Goal: Task Accomplishment & Management: Understand process/instructions

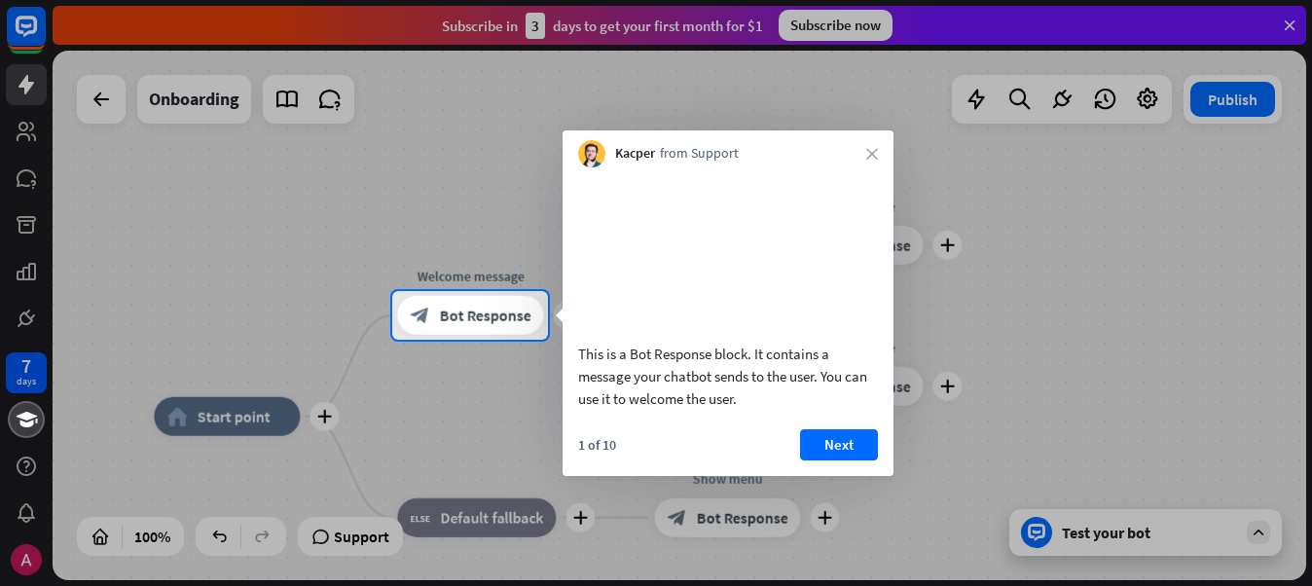
drag, startPoint x: 3, startPoint y: 1, endPoint x: 762, endPoint y: 371, distance: 844.7
click at [823, 476] on div "1 of 10 Next" at bounding box center [728, 452] width 331 height 47
click at [835, 460] on button "Next" at bounding box center [839, 444] width 78 height 31
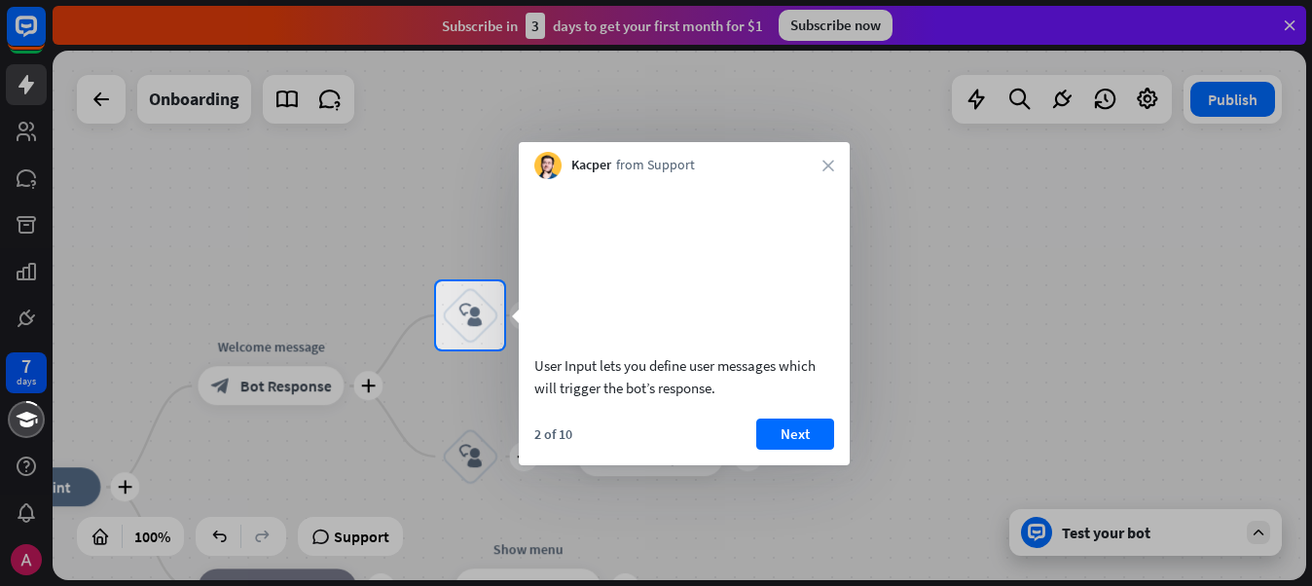
click at [817, 465] on div "2 of 10 Next" at bounding box center [684, 442] width 331 height 47
click at [804, 450] on button "Next" at bounding box center [795, 434] width 78 height 31
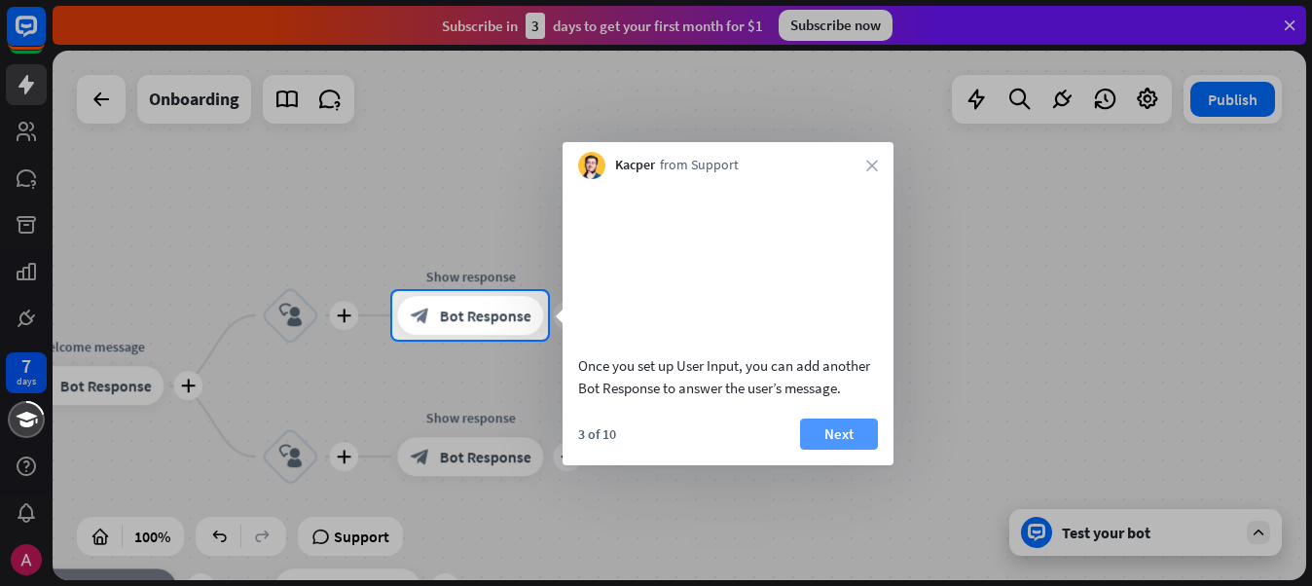
click at [853, 450] on button "Next" at bounding box center [839, 434] width 78 height 31
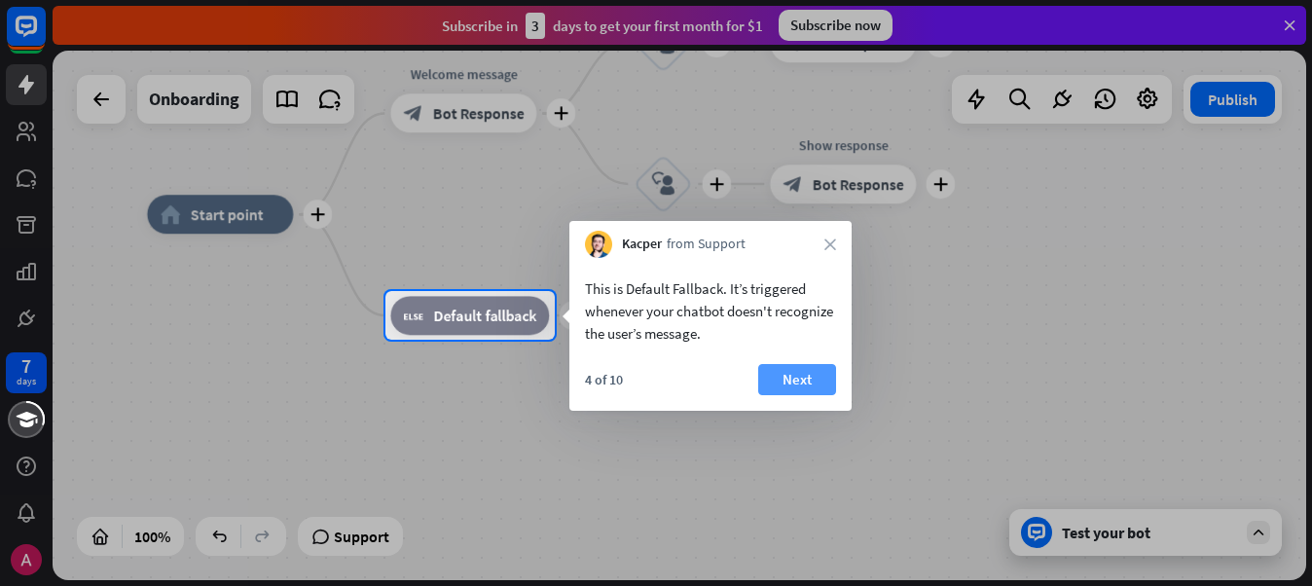
click at [818, 384] on button "Next" at bounding box center [797, 379] width 78 height 31
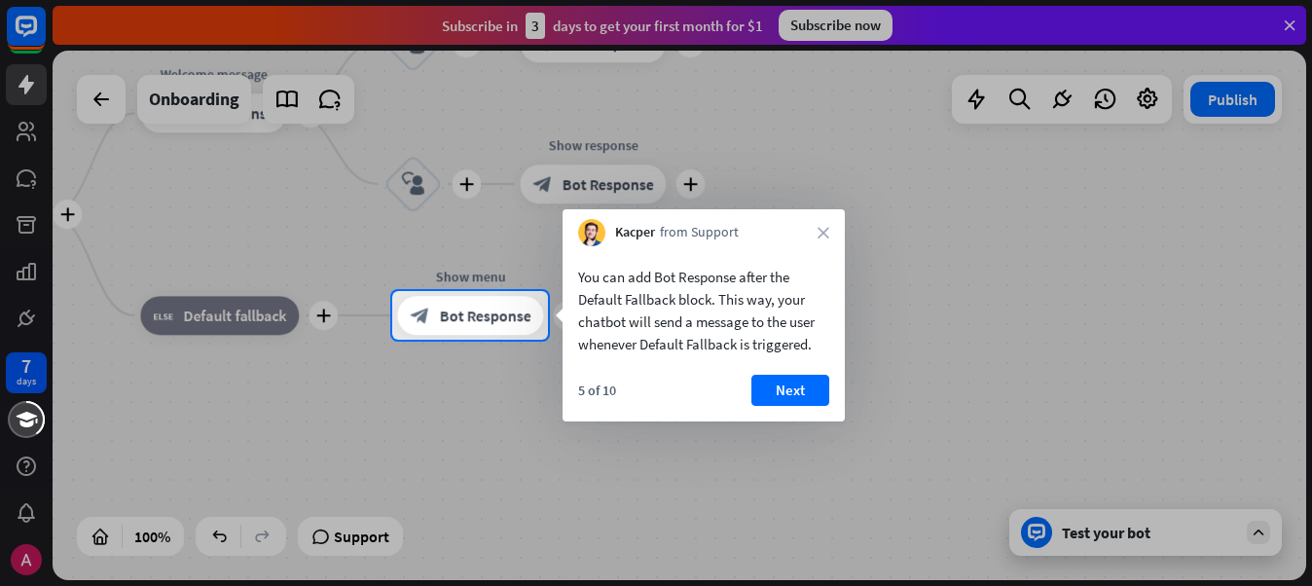
click at [818, 384] on button "Next" at bounding box center [791, 390] width 78 height 31
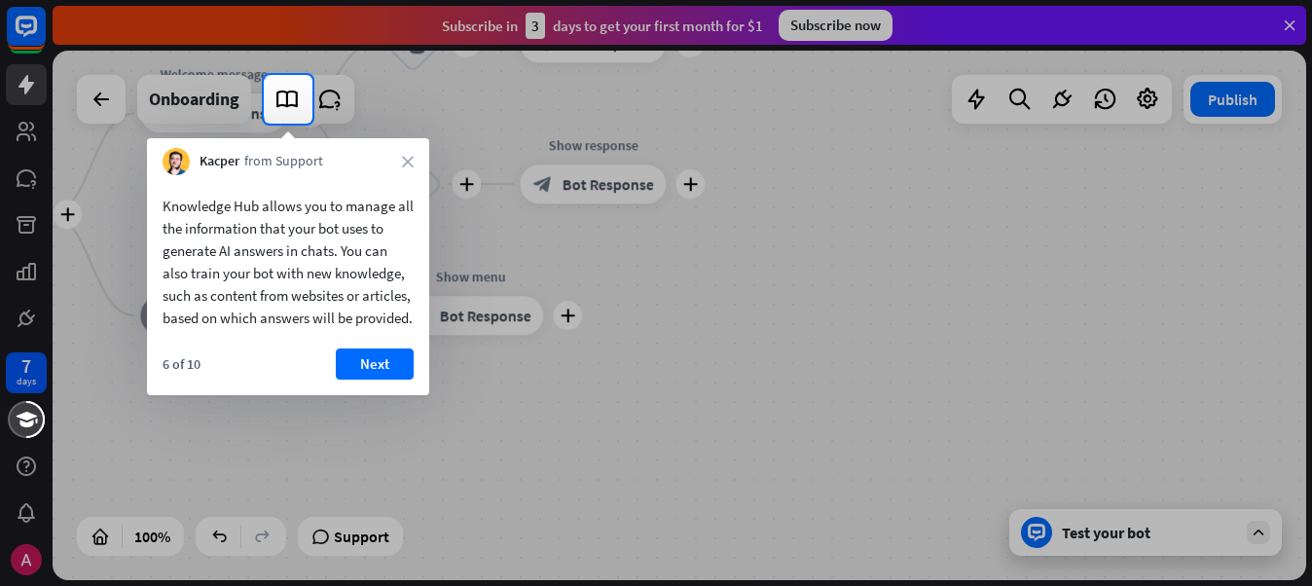
drag, startPoint x: 352, startPoint y: 379, endPoint x: 369, endPoint y: 383, distance: 17.0
click at [366, 380] on button "Next" at bounding box center [375, 364] width 78 height 31
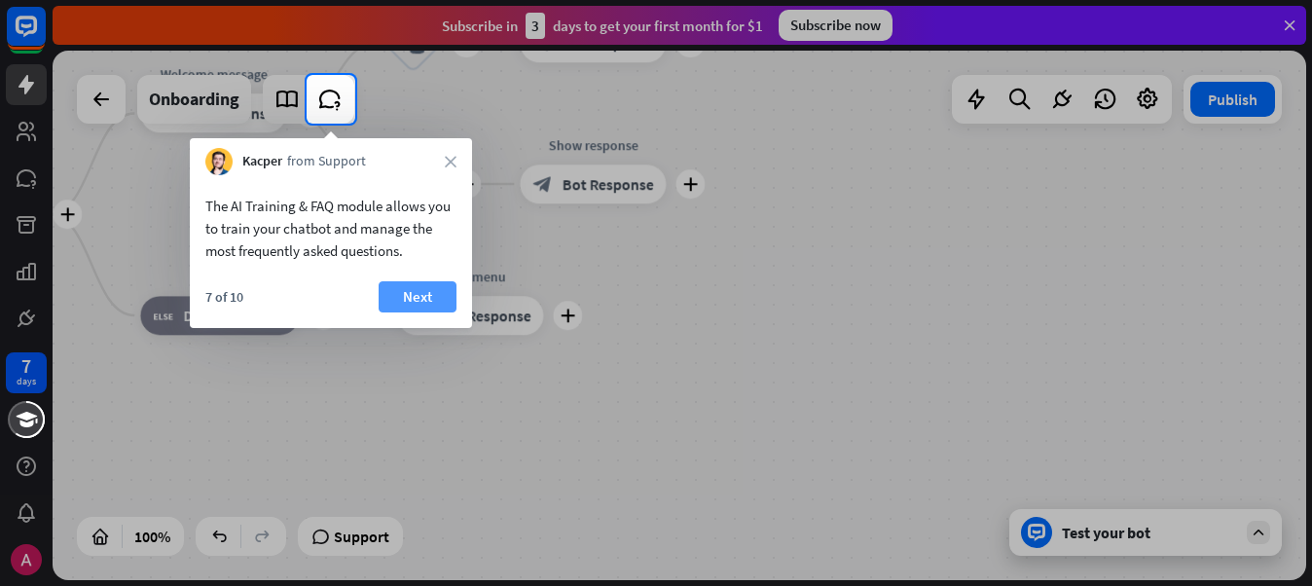
click at [412, 304] on button "Next" at bounding box center [418, 296] width 78 height 31
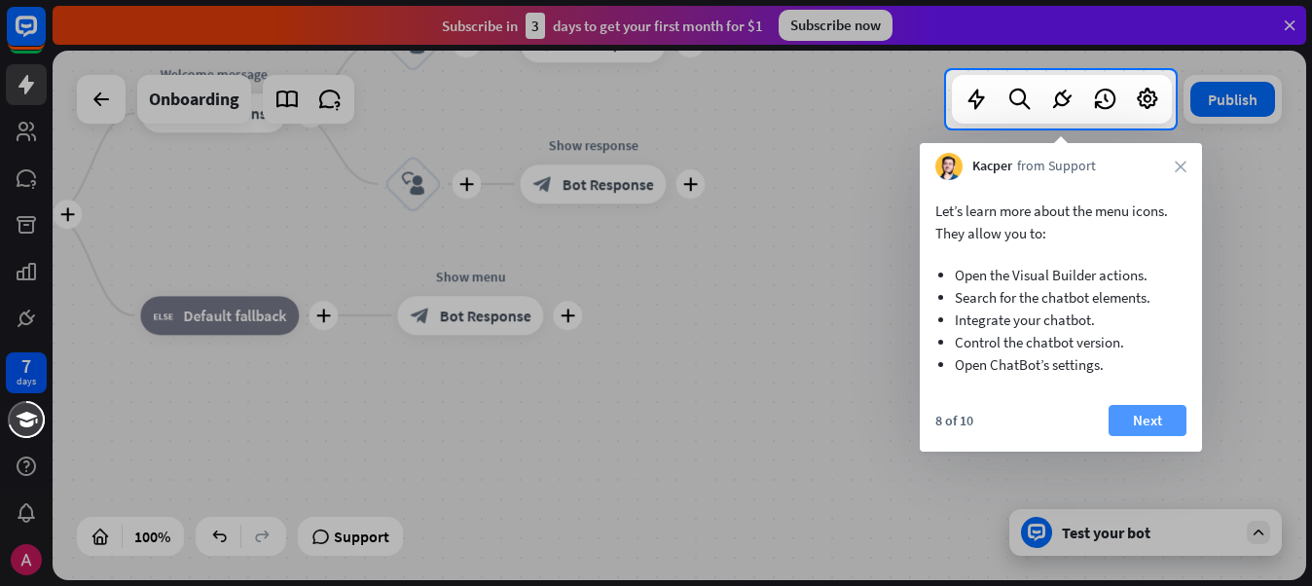
click at [1137, 414] on button "Next" at bounding box center [1148, 420] width 78 height 31
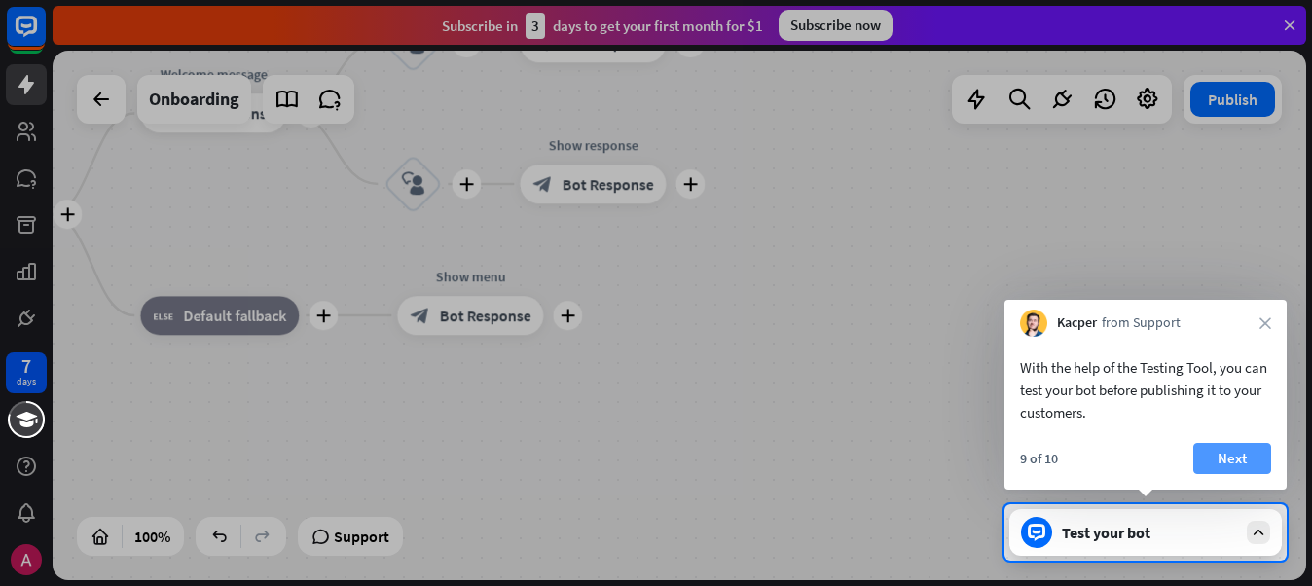
click at [1247, 467] on button "Next" at bounding box center [1233, 458] width 78 height 31
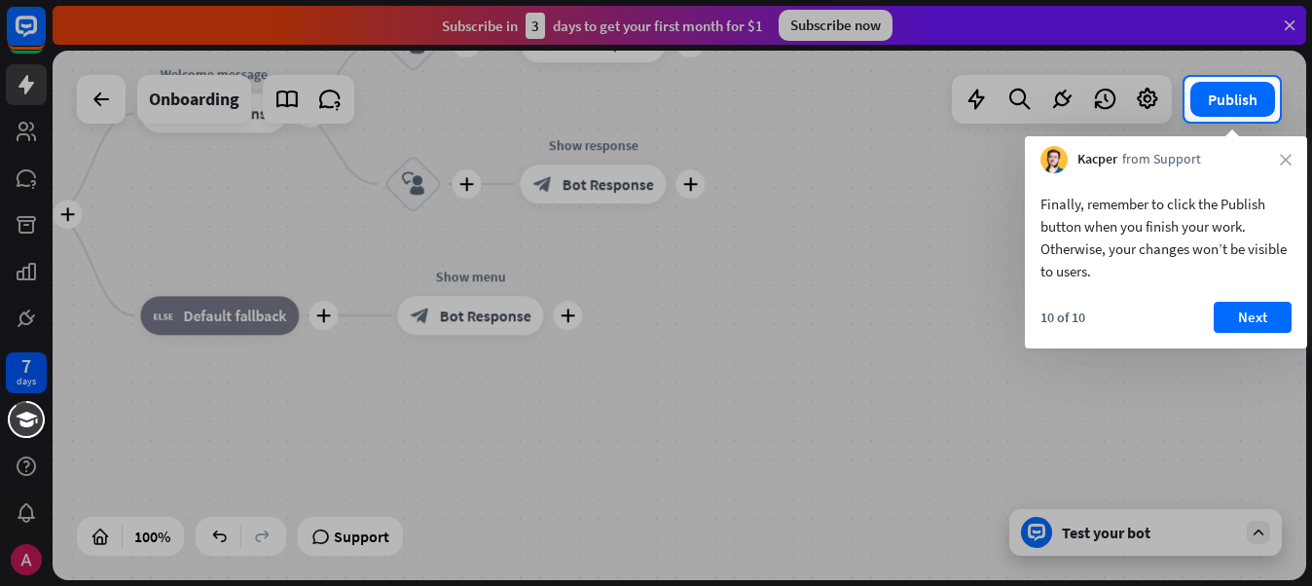
click at [1208, 325] on div "10 of 10 Next" at bounding box center [1166, 325] width 282 height 47
click at [1302, 304] on div "10 of 10 Next" at bounding box center [1166, 325] width 282 height 47
click at [1291, 328] on button "Next" at bounding box center [1253, 317] width 78 height 31
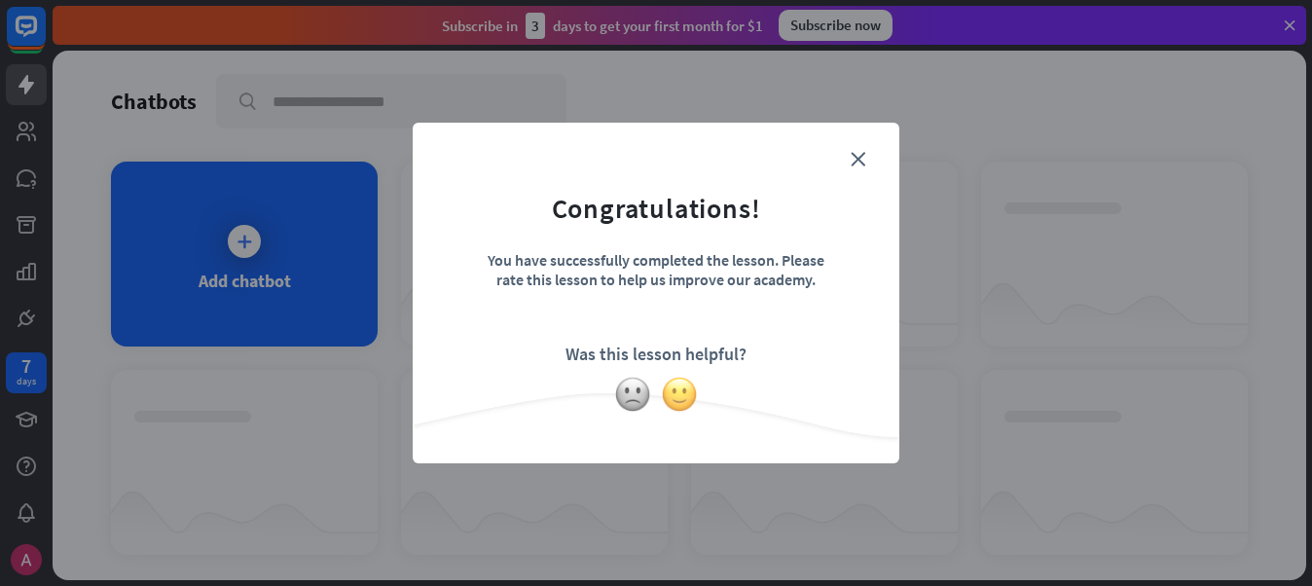
click at [677, 390] on img at bounding box center [679, 394] width 37 height 37
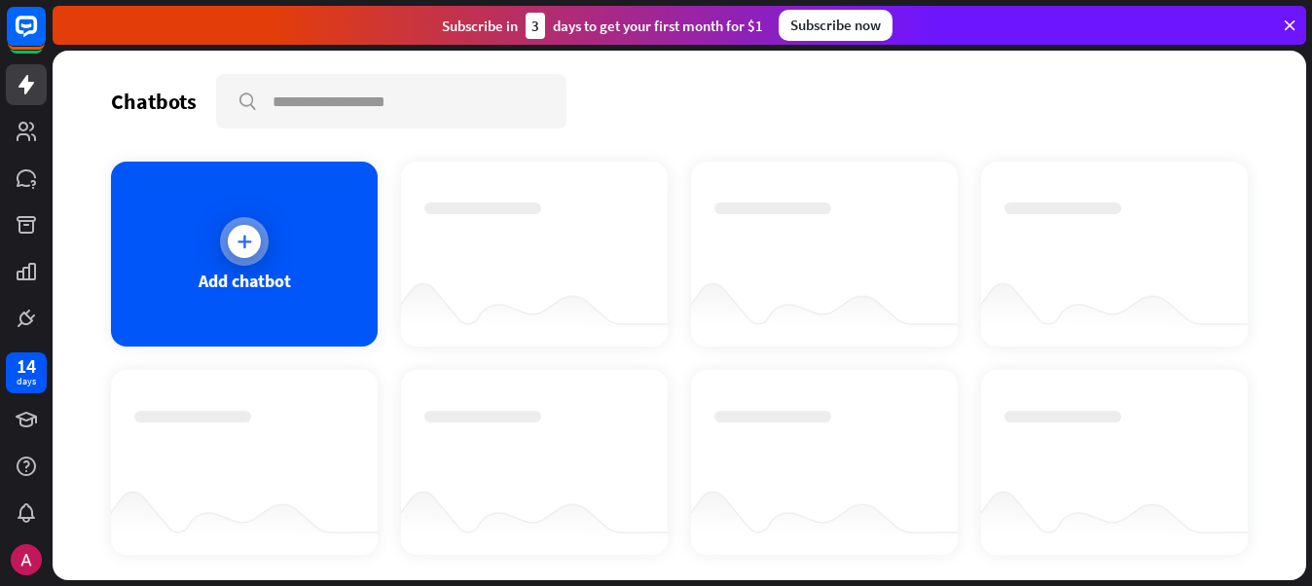
click at [271, 304] on div "Add chatbot" at bounding box center [244, 254] width 267 height 185
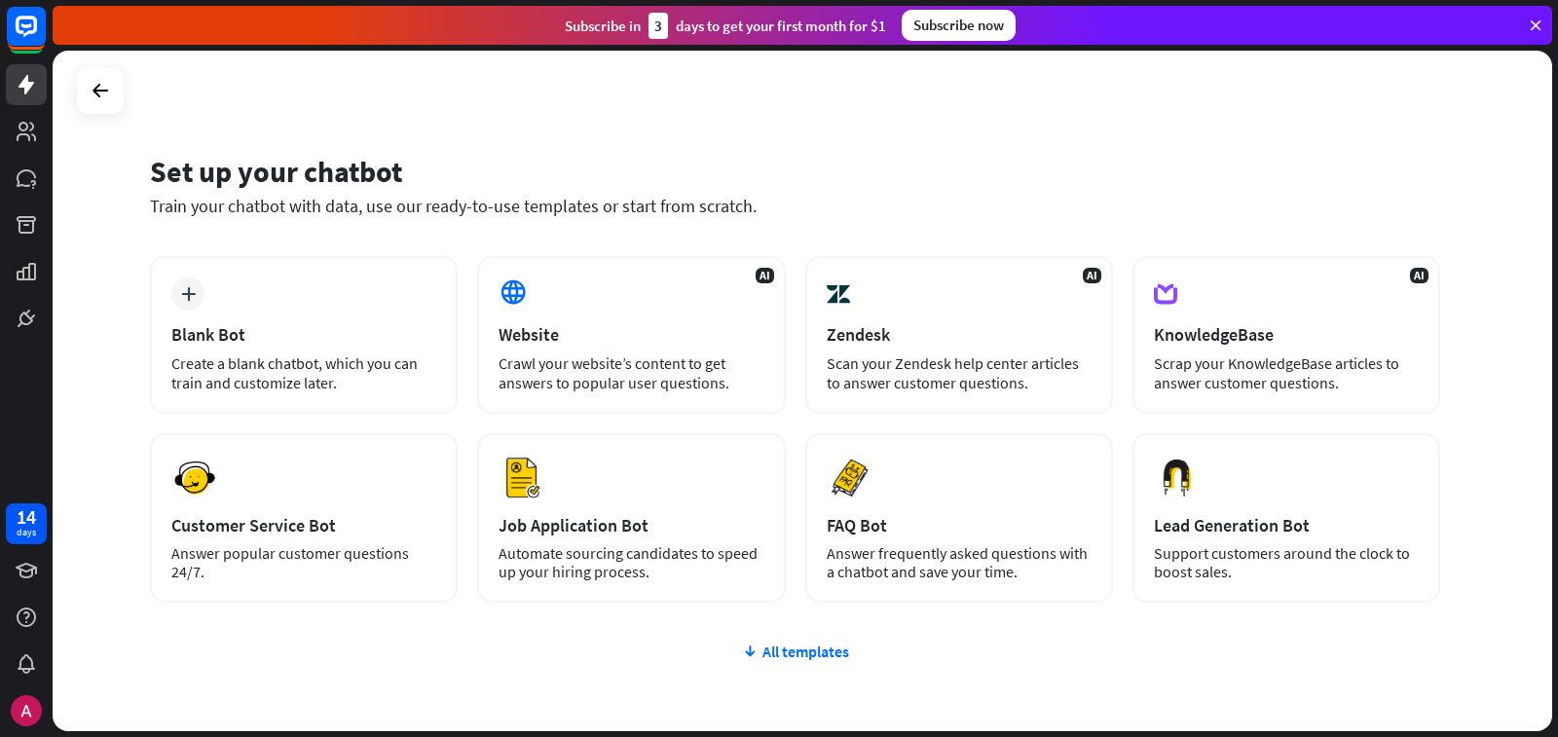
click at [996, 34] on div "Subscribe now" at bounding box center [959, 25] width 114 height 31
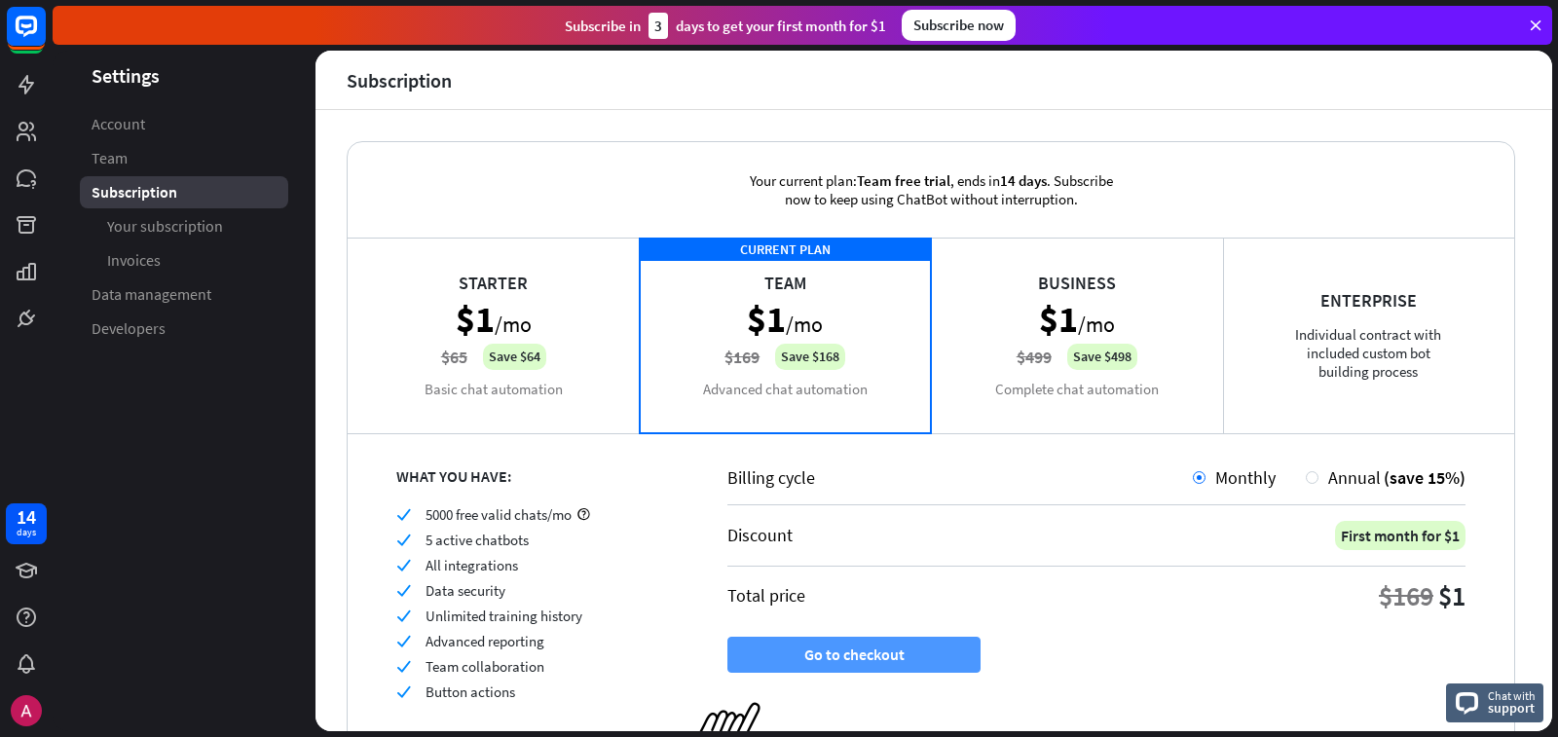
click at [847, 585] on button "Go to checkout" at bounding box center [853, 655] width 253 height 36
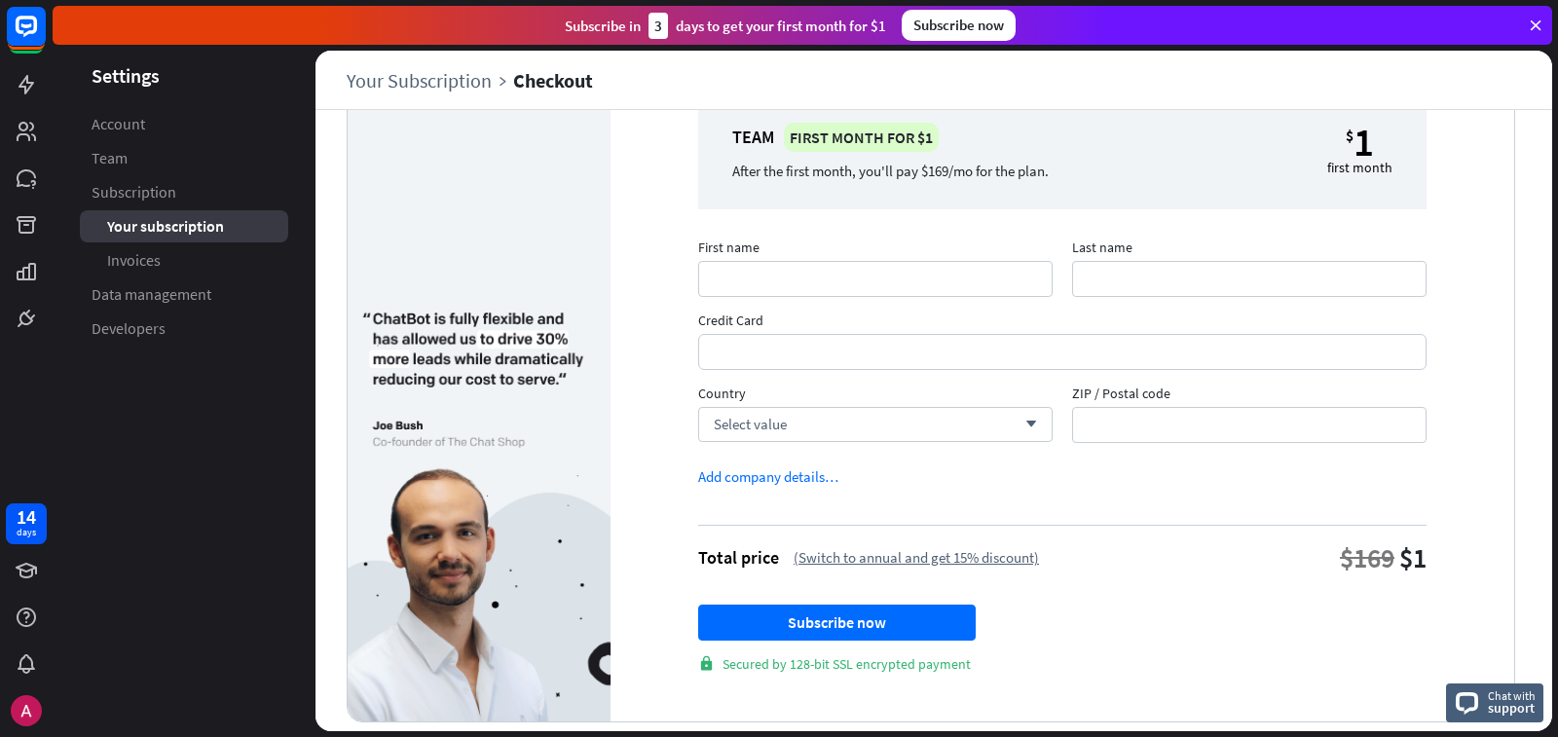
scroll to position [120, 0]
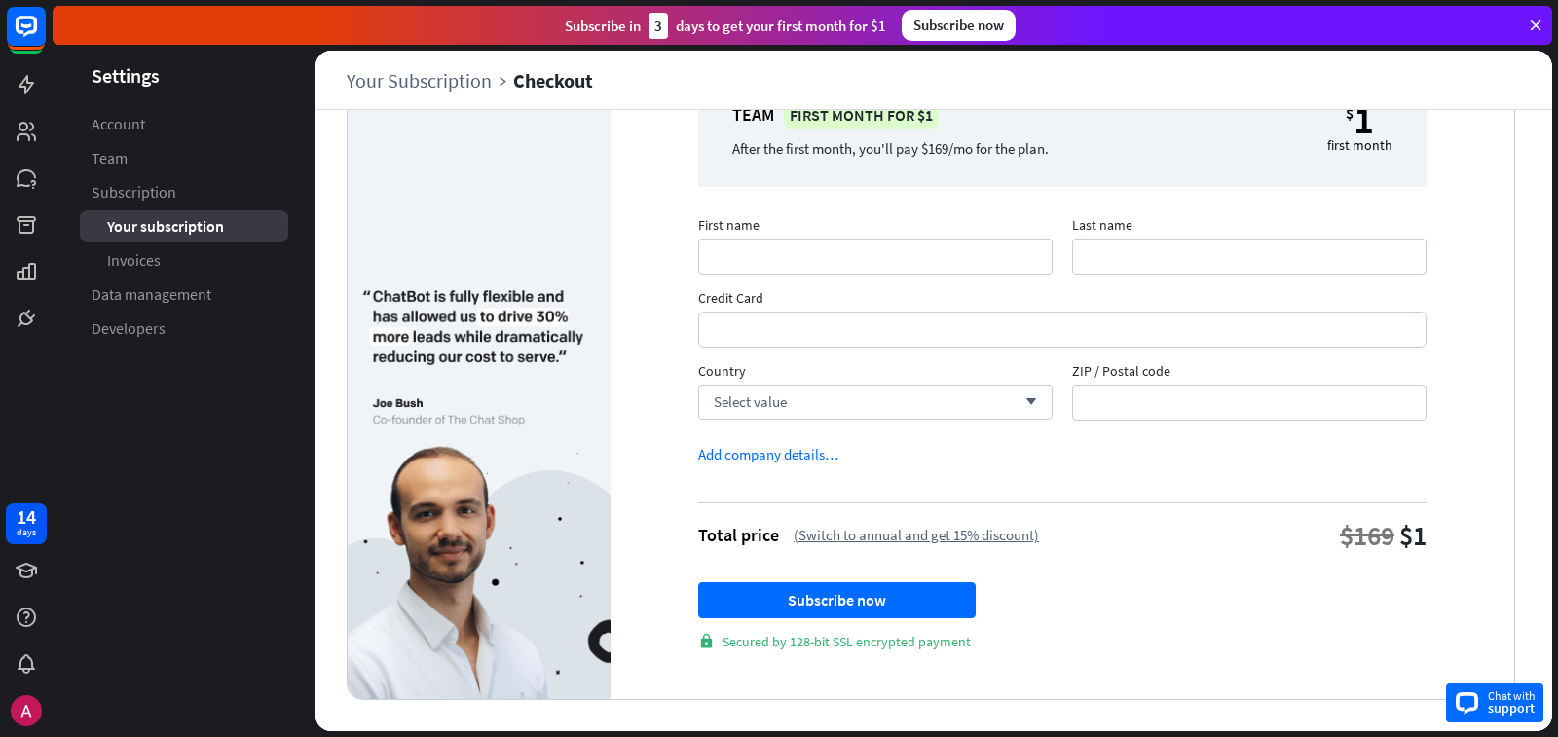
click at [1311, 585] on icon at bounding box center [1466, 703] width 22 height 22
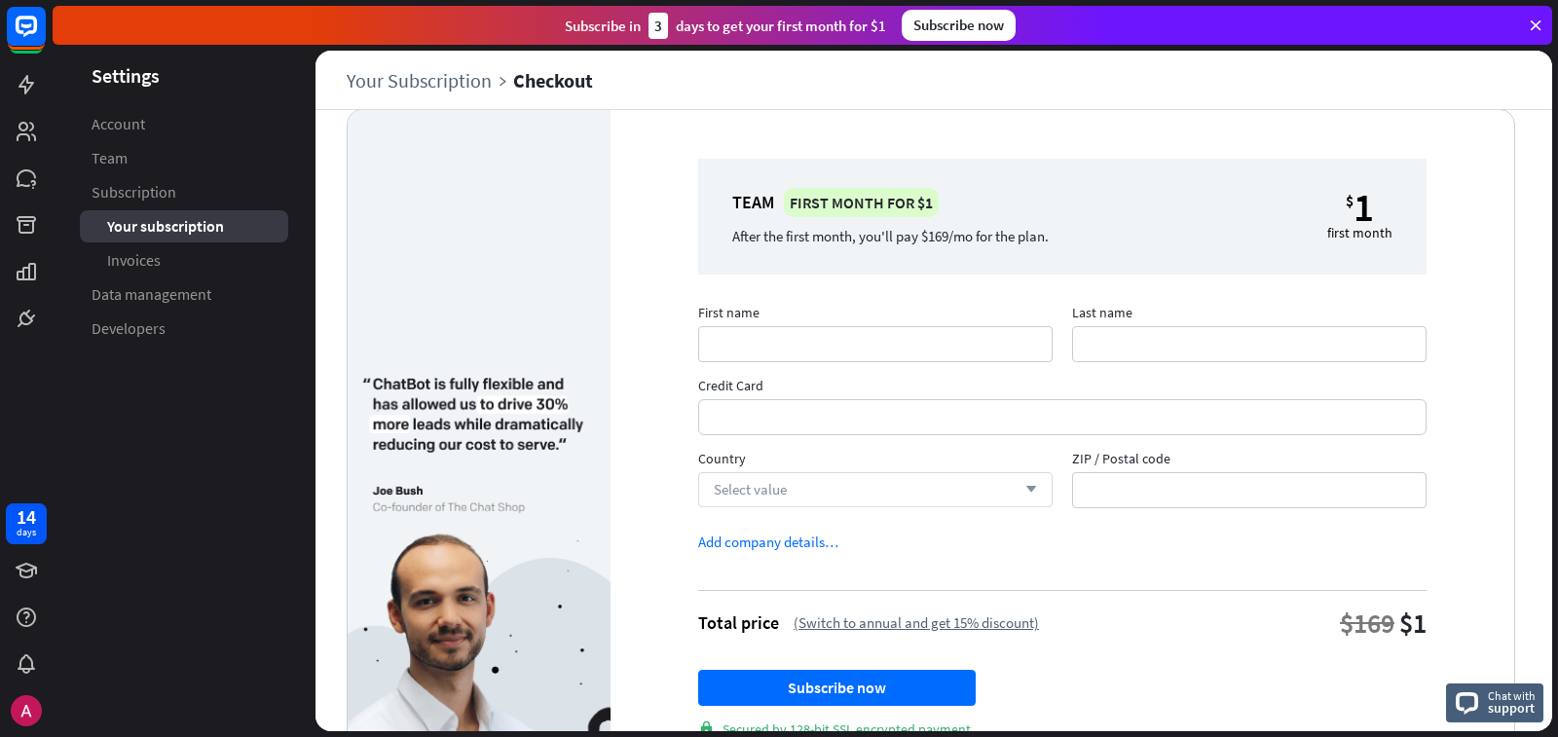
scroll to position [0, 0]
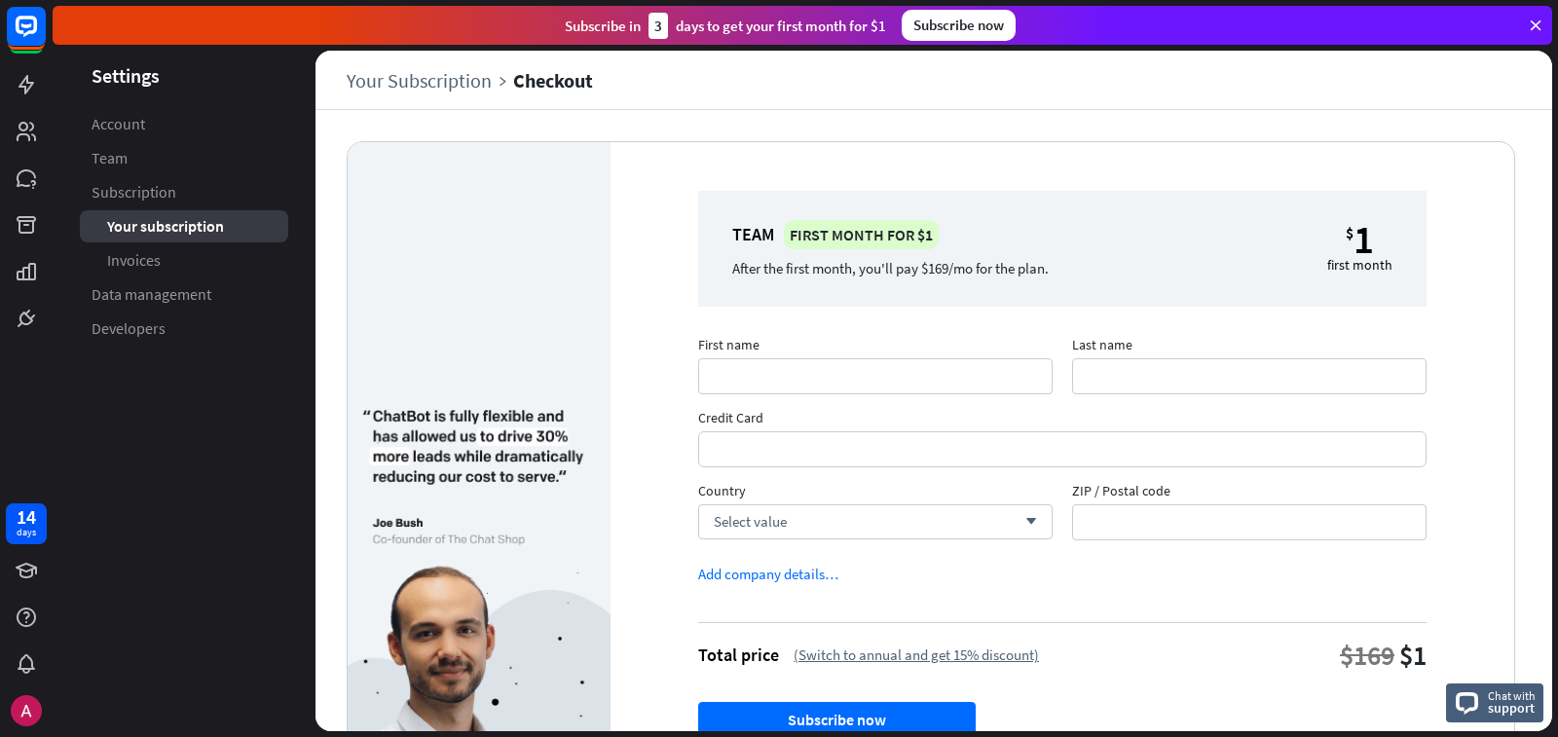
click at [552, 80] on div "Checkout" at bounding box center [553, 80] width 80 height 22
click at [408, 89] on link "Your Subscription" at bounding box center [430, 80] width 166 height 22
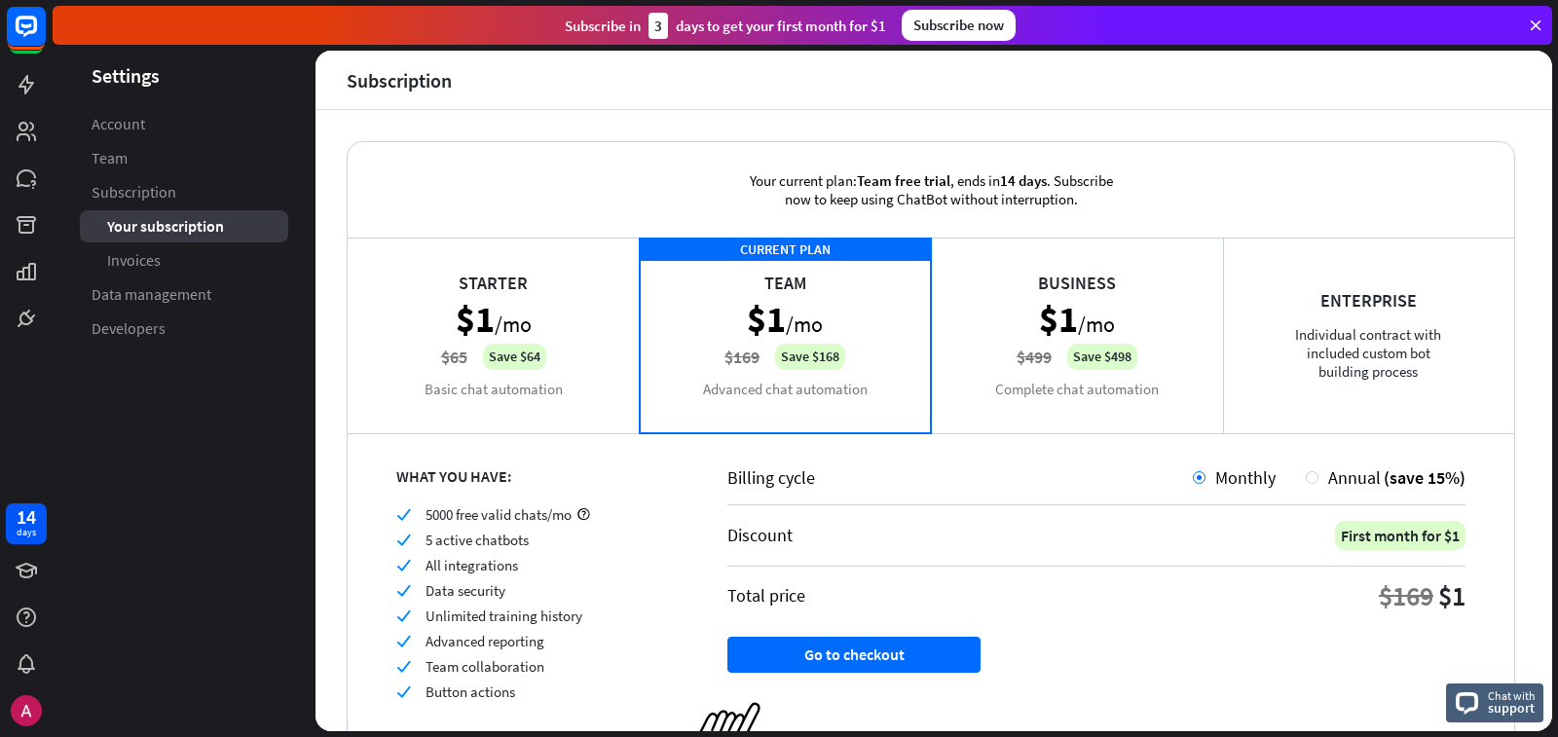
click at [961, 18] on div "Subscribe now" at bounding box center [959, 25] width 114 height 31
click at [957, 25] on div "Subscribe now" at bounding box center [959, 25] width 114 height 31
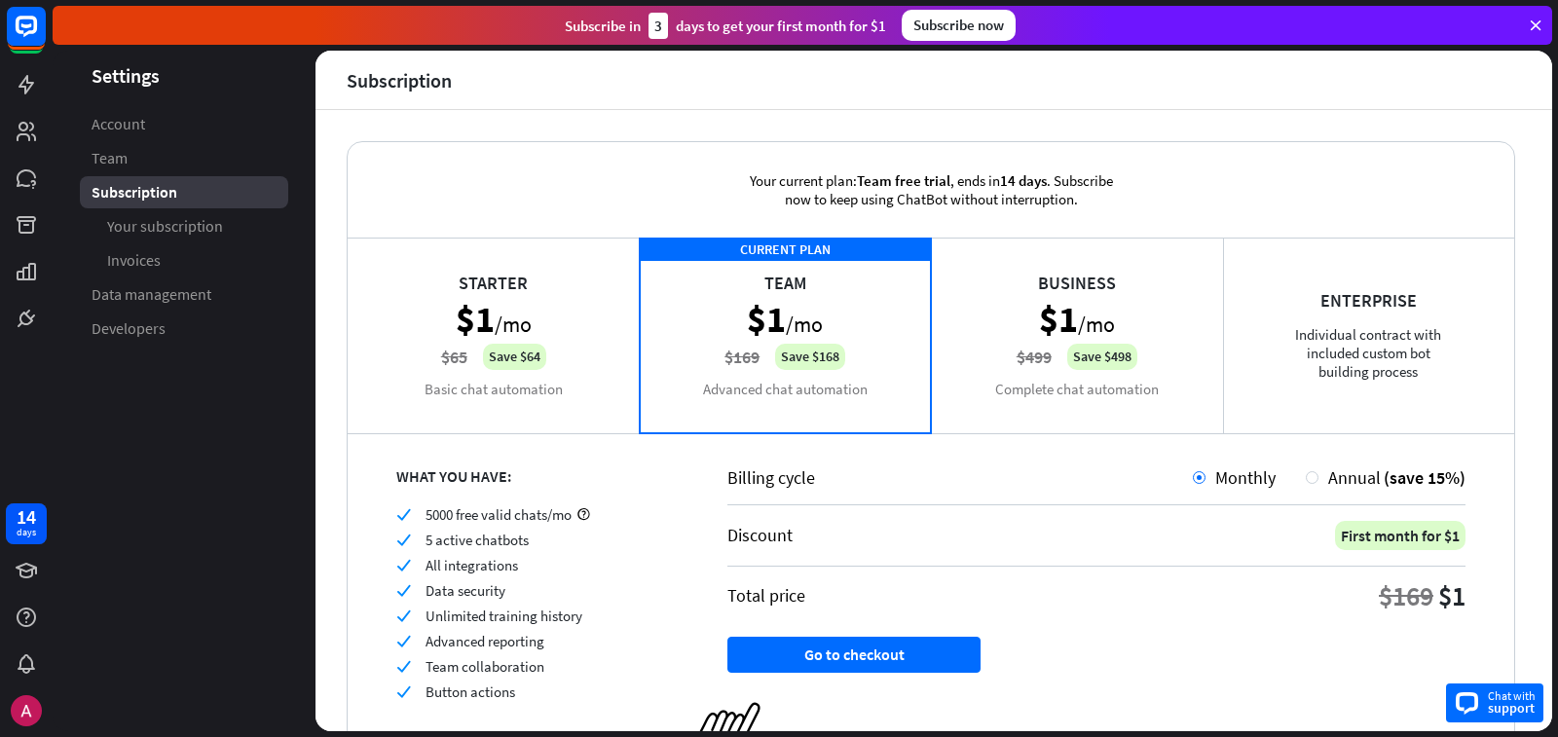
click at [1311, 585] on span "Chat with" at bounding box center [1512, 695] width 48 height 18
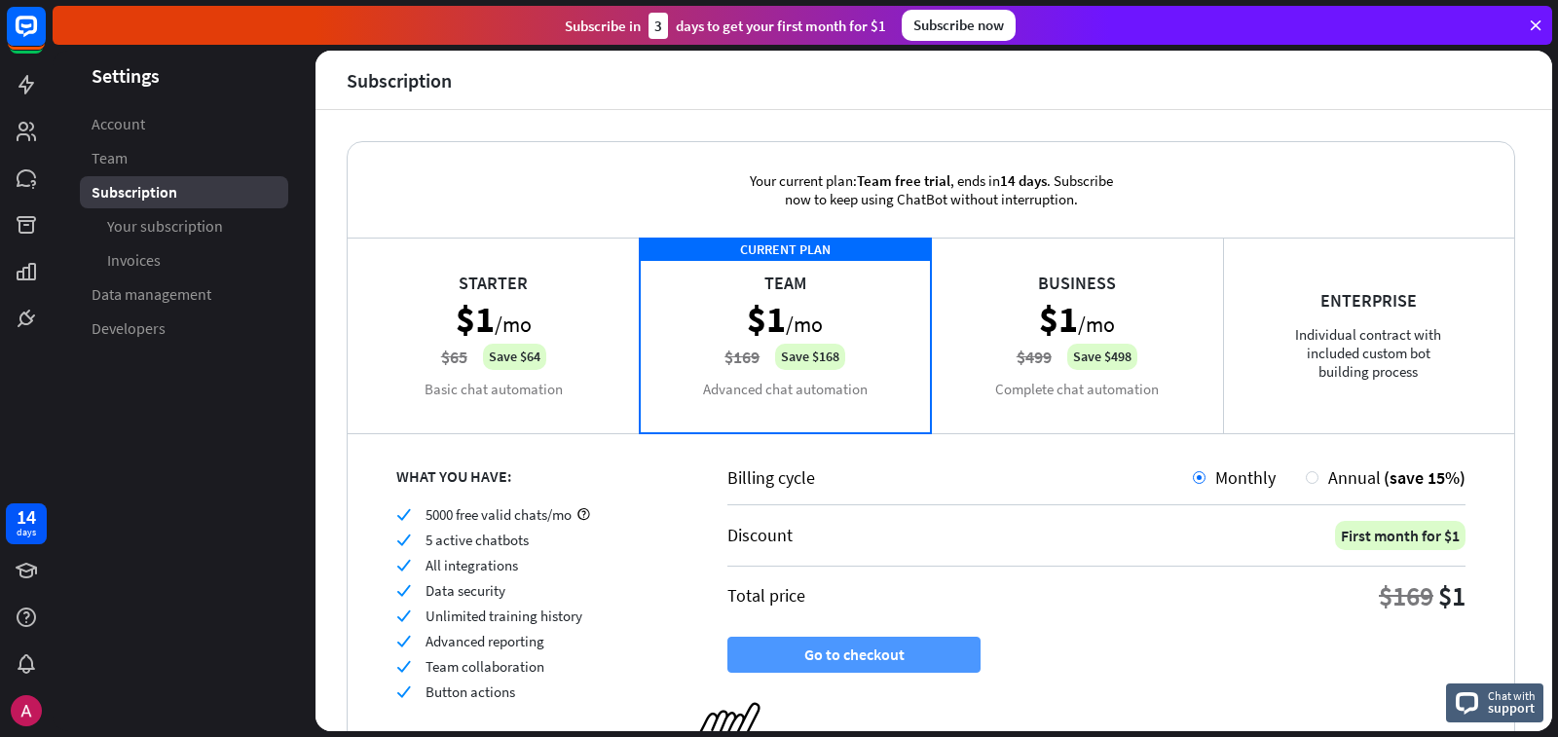
click at [831, 585] on button "Go to checkout" at bounding box center [853, 655] width 253 height 36
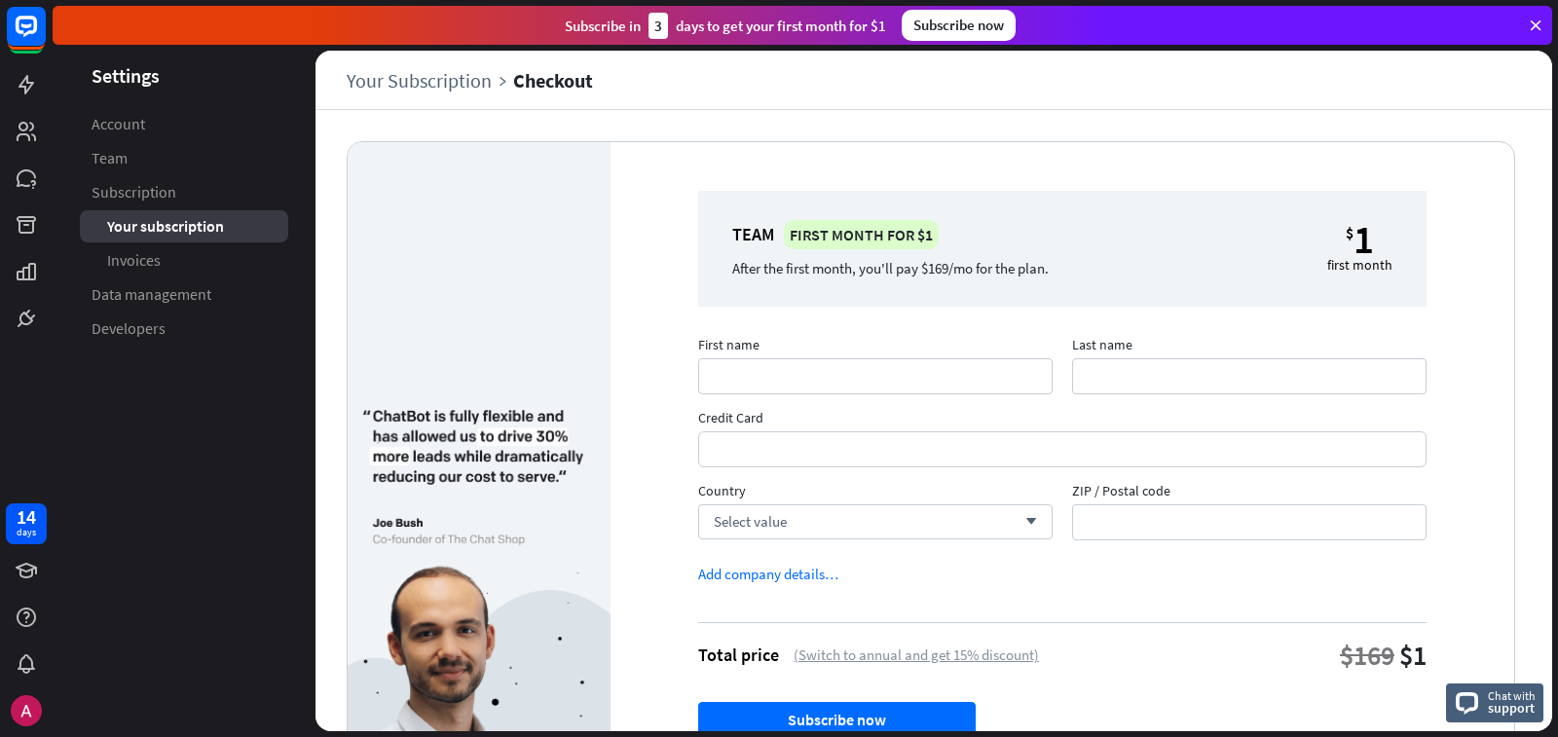
click at [828, 585] on button "Subscribe now" at bounding box center [836, 720] width 277 height 36
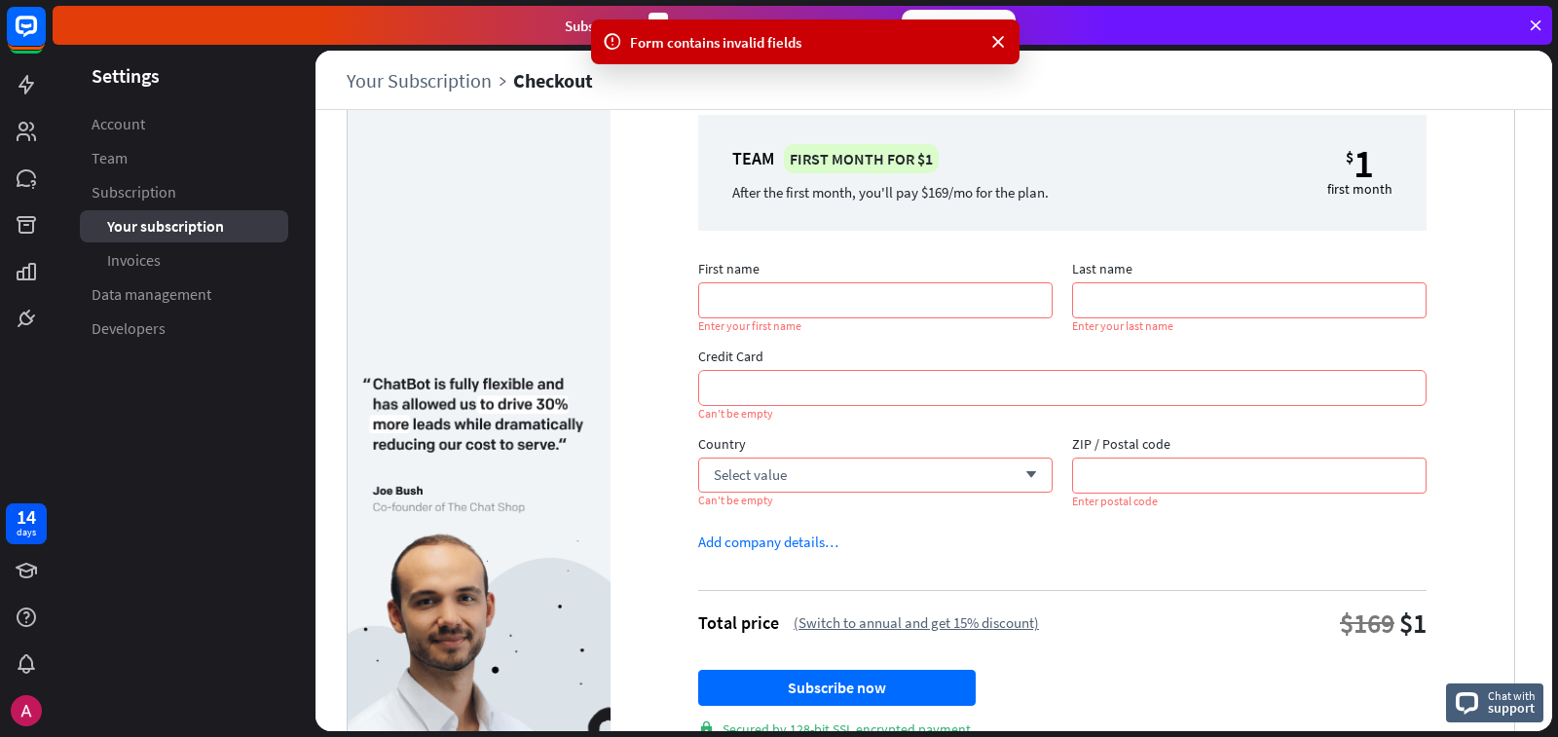
scroll to position [164, 0]
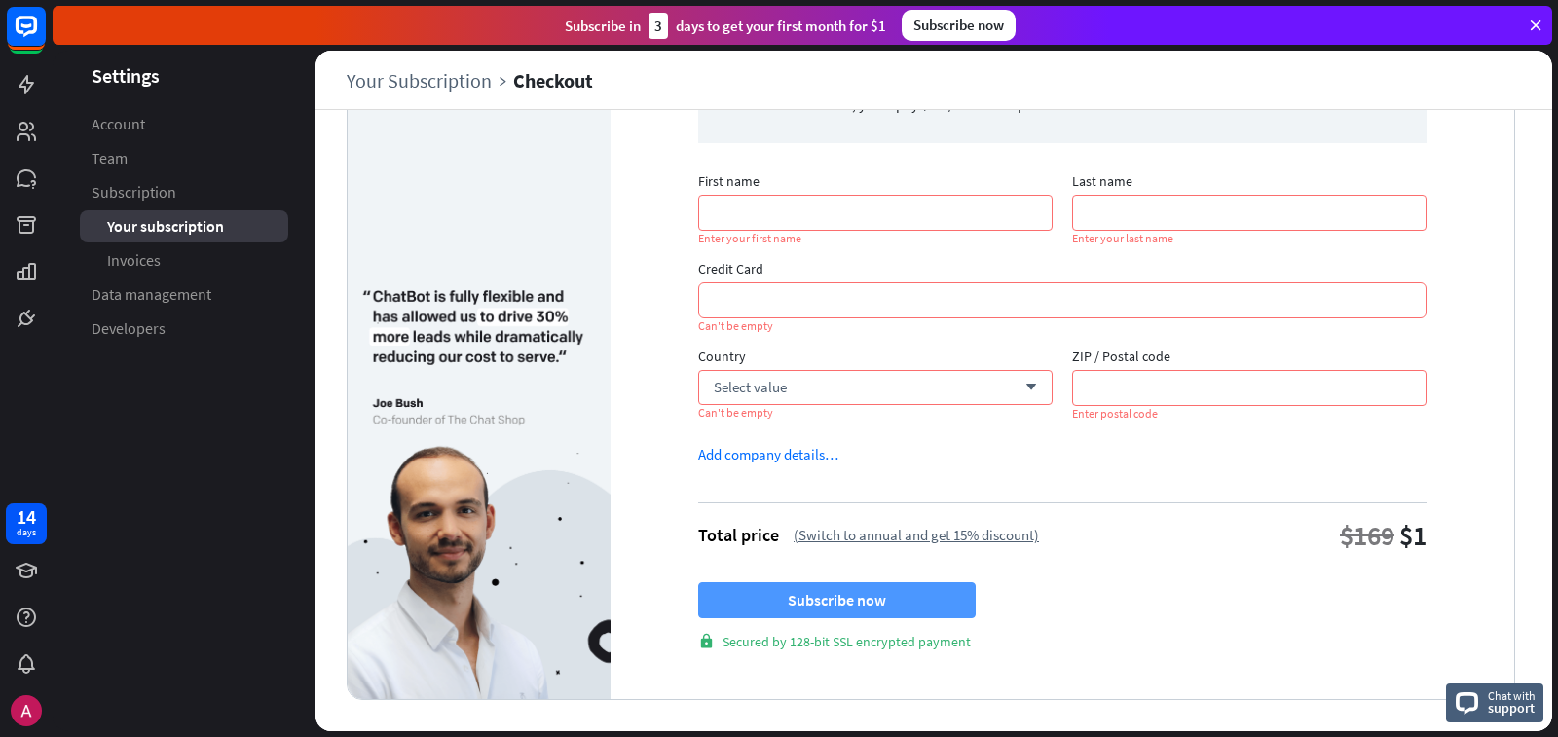
click at [835, 585] on button "Subscribe now" at bounding box center [836, 600] width 277 height 36
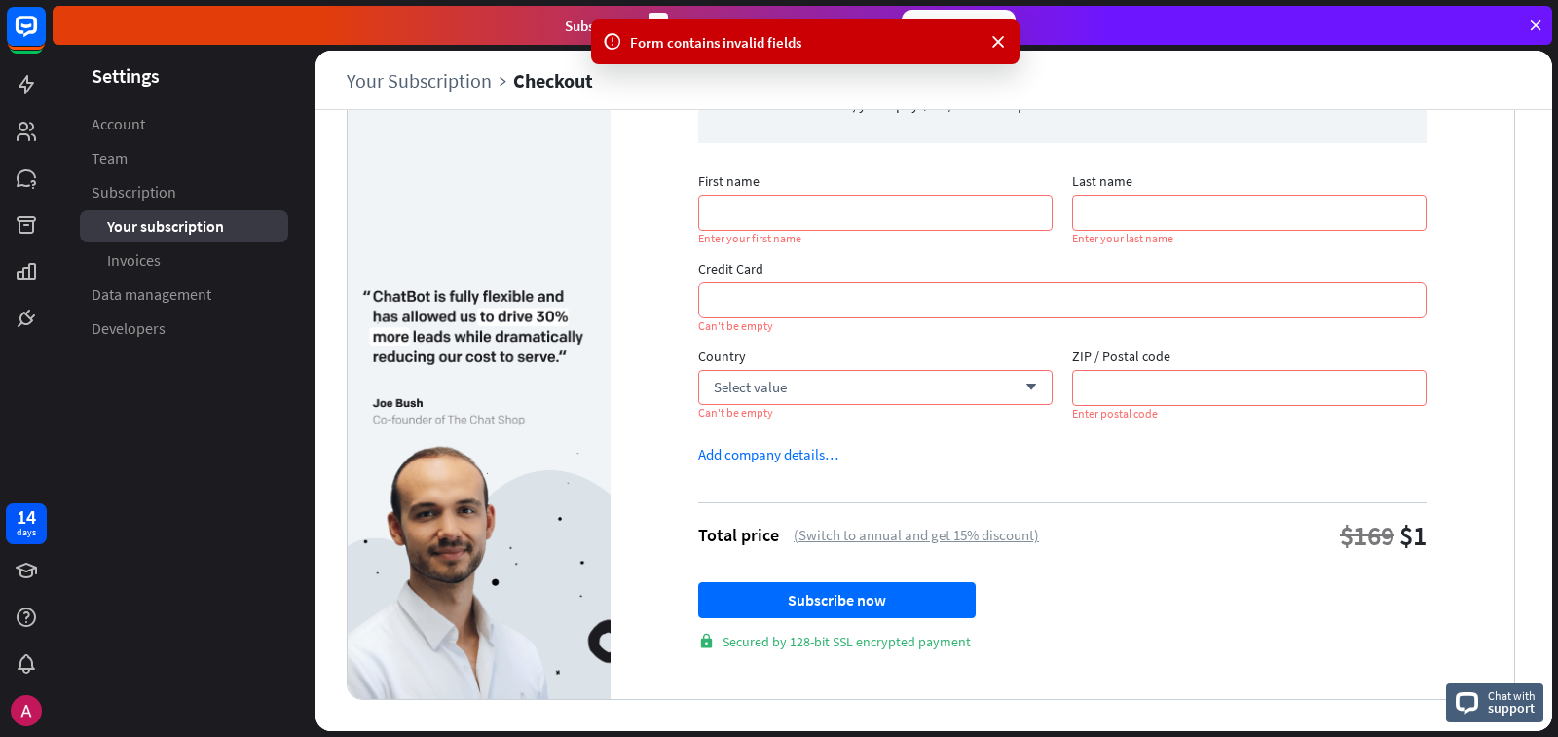
click at [841, 528] on div "(Switch to annual and get 15% discount)" at bounding box center [915, 535] width 245 height 18
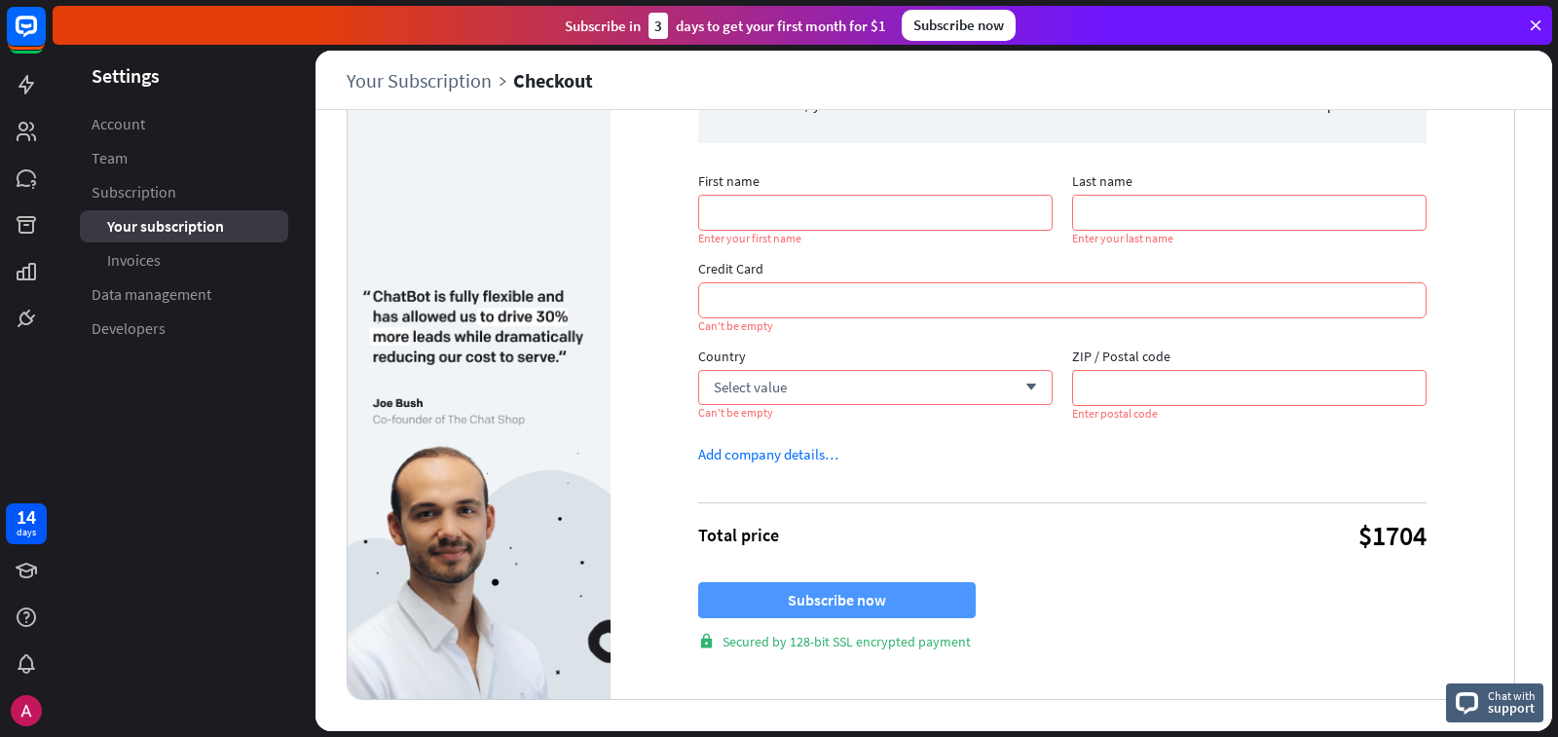
drag, startPoint x: 835, startPoint y: 604, endPoint x: 828, endPoint y: 590, distance: 15.7
click at [833, 585] on button "Subscribe now" at bounding box center [836, 600] width 277 height 36
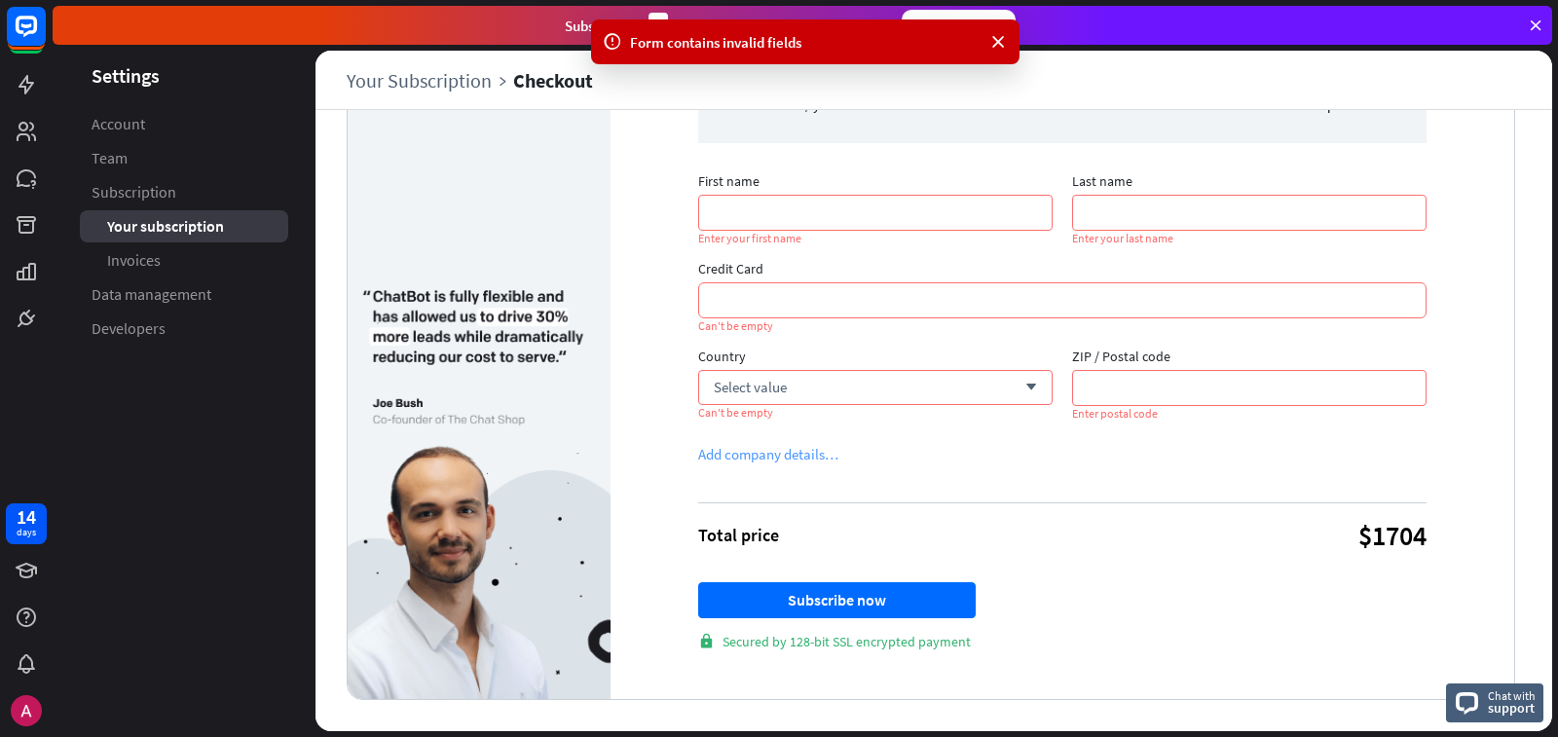
click at [728, 452] on div "Add company details…" at bounding box center [768, 454] width 140 height 18
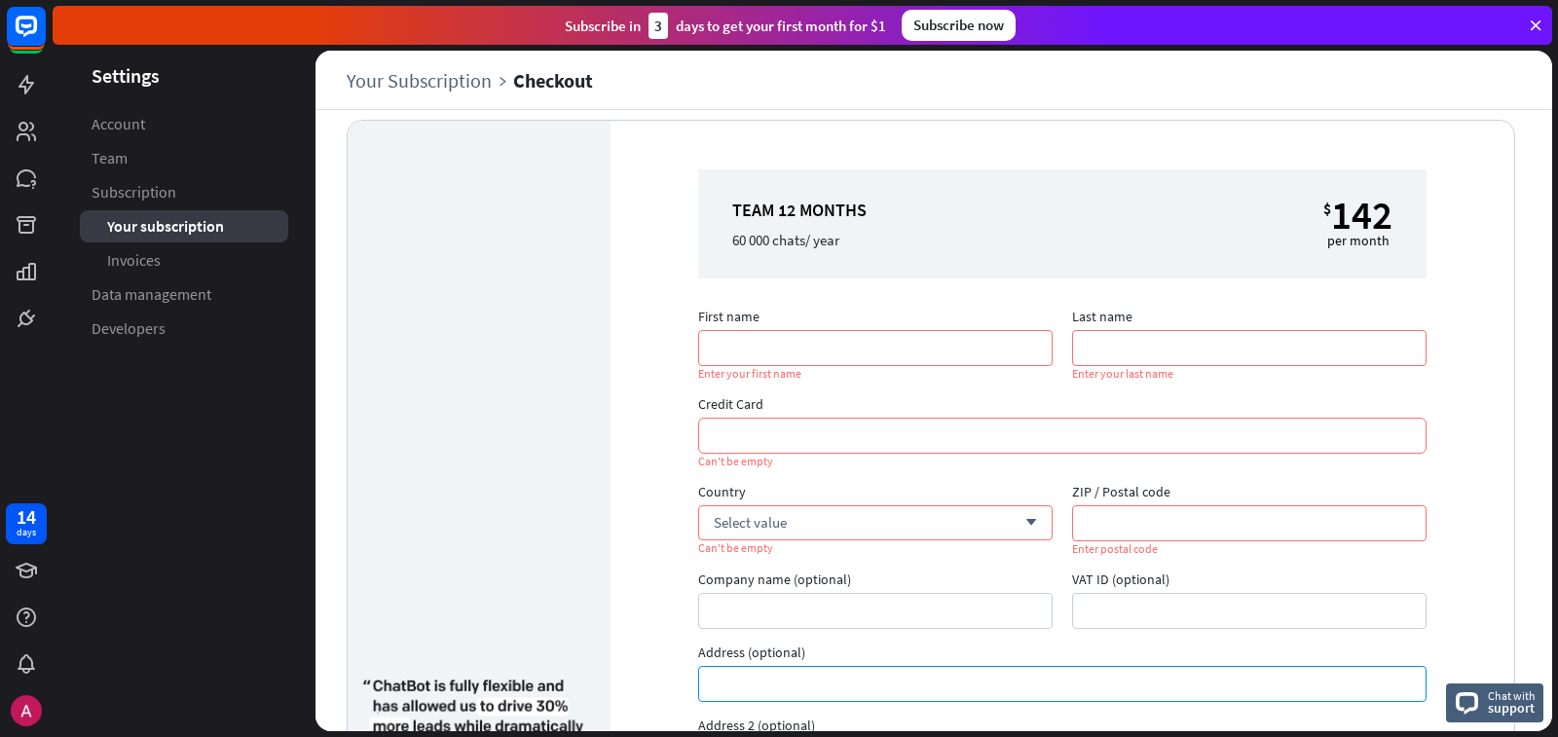
scroll to position [0, 0]
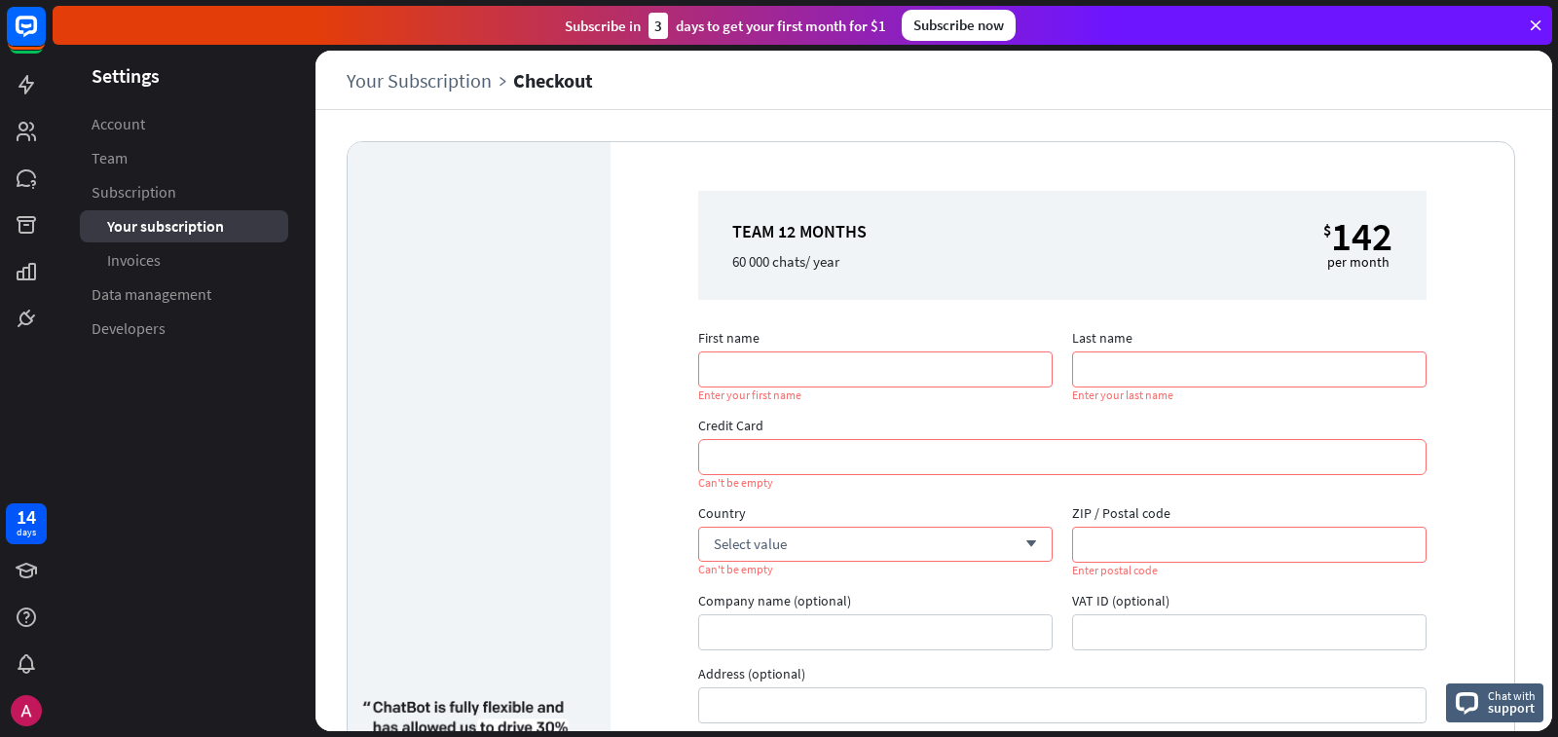
click at [822, 377] on input "First name" at bounding box center [875, 369] width 354 height 36
click at [114, 79] on header "Settings" at bounding box center [184, 75] width 263 height 26
click at [150, 128] on link "Account" at bounding box center [184, 124] width 208 height 32
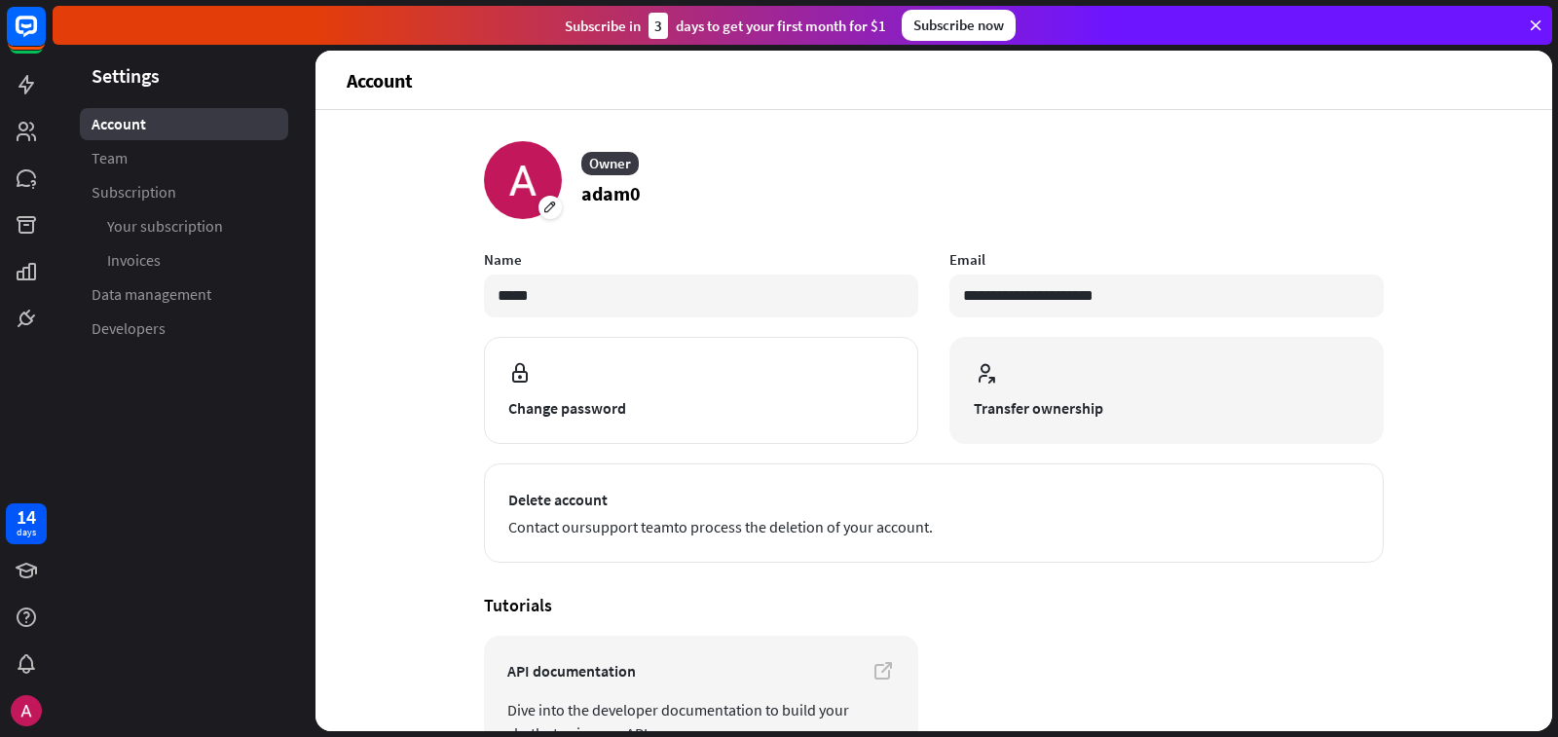
click at [989, 400] on span "Transfer ownership" at bounding box center [1167, 407] width 386 height 23
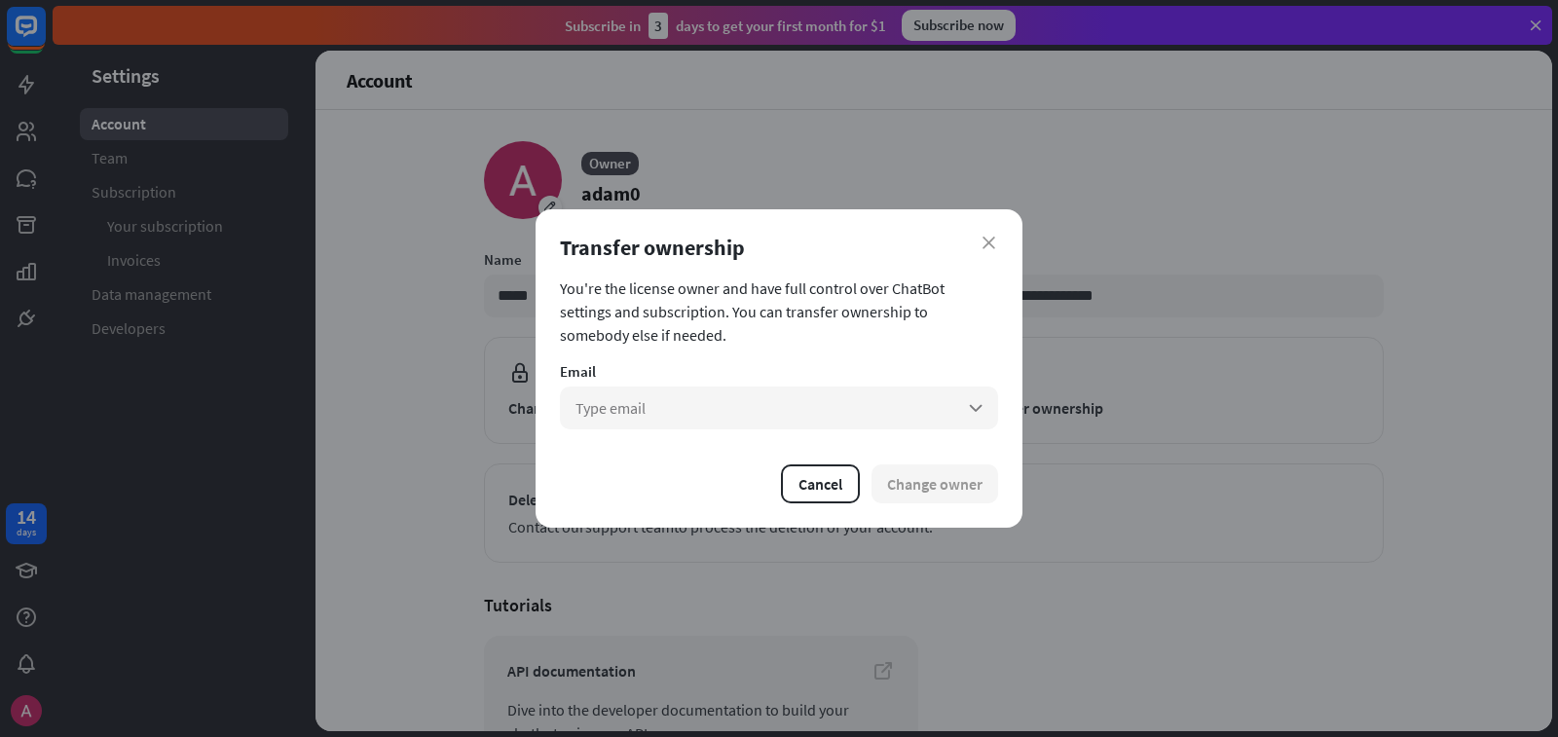
click at [210, 133] on div "close Transfer ownership You're the license owner and have full control over Ch…" at bounding box center [779, 368] width 1558 height 737
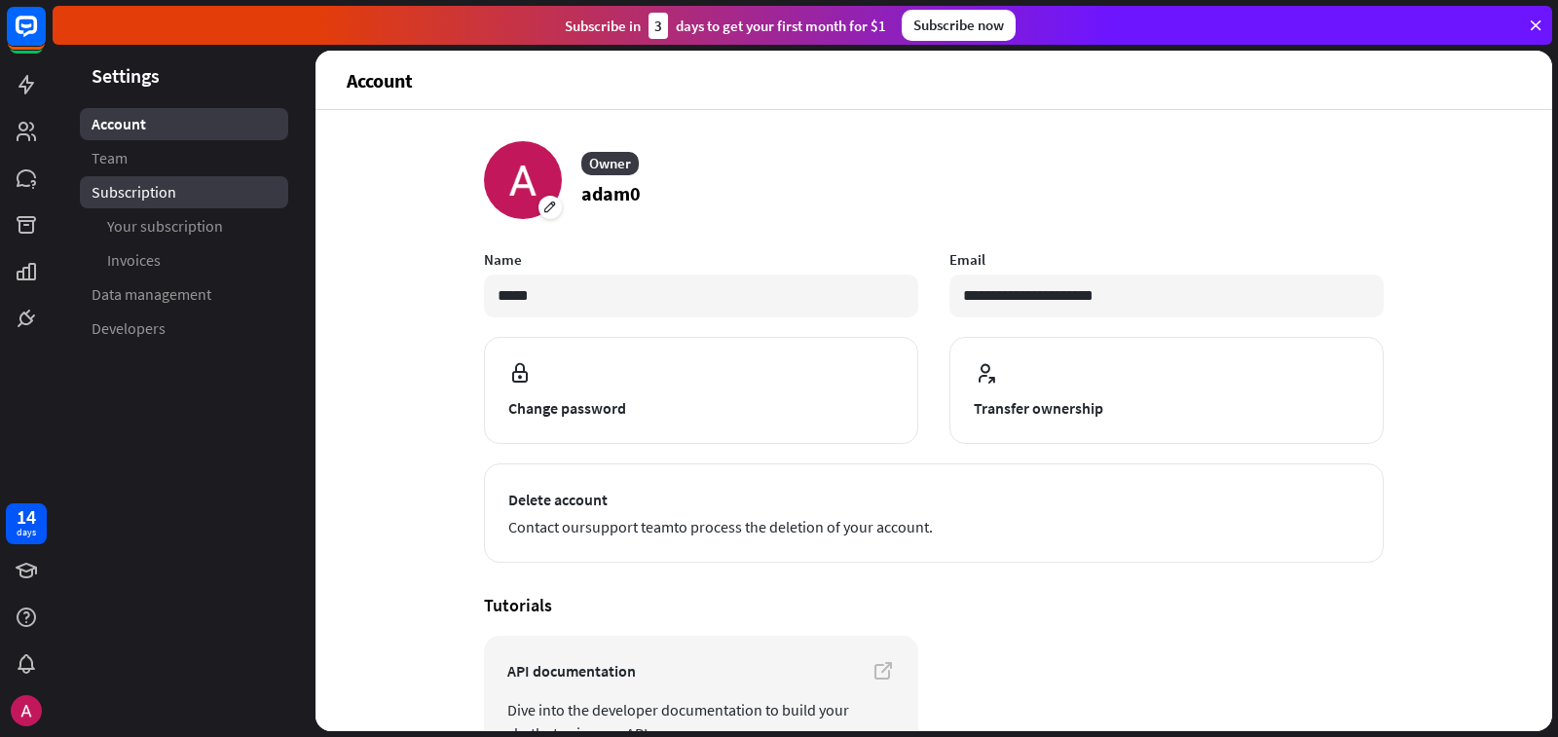
click at [166, 197] on span "Subscription" at bounding box center [134, 192] width 85 height 20
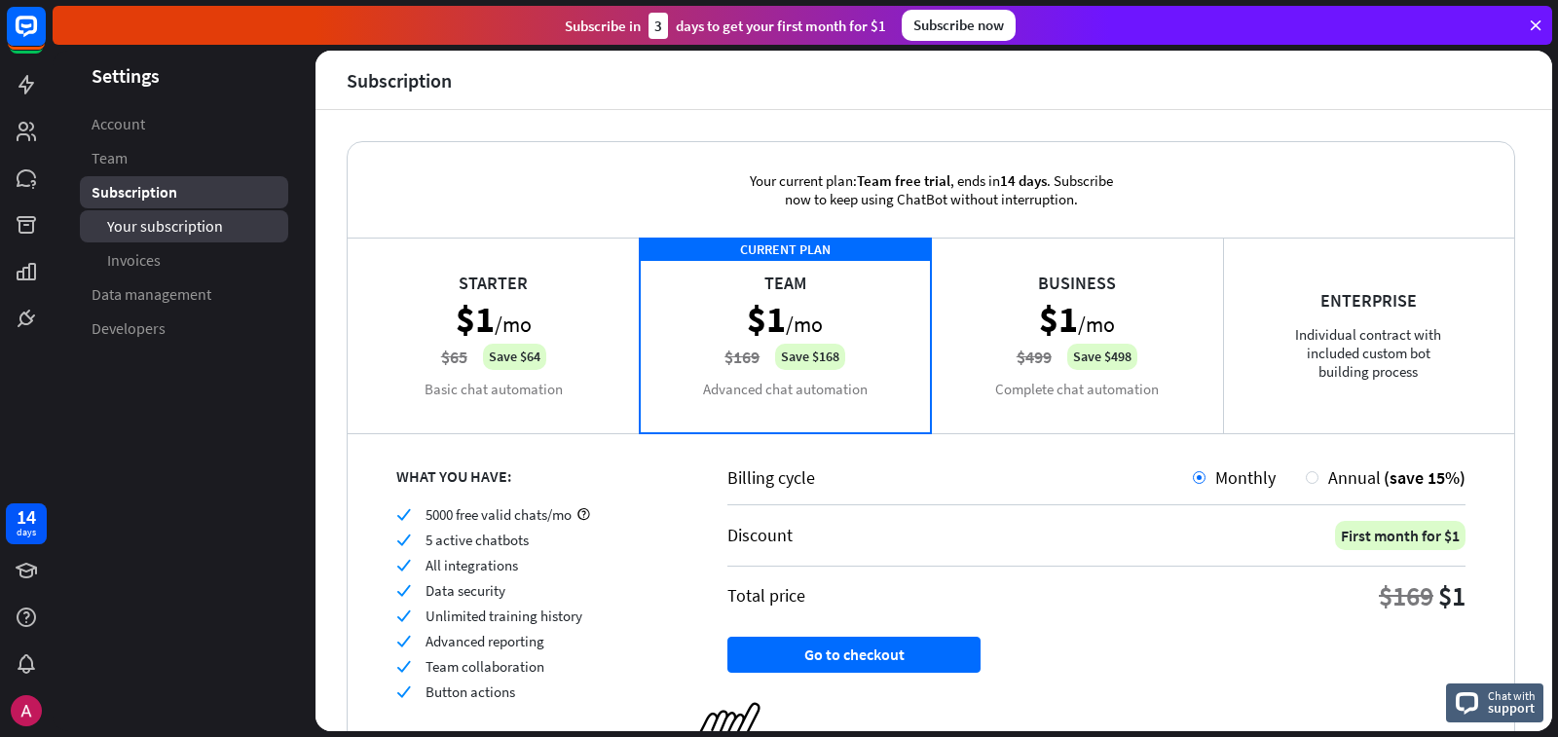
click at [178, 225] on span "Your subscription" at bounding box center [165, 226] width 116 height 20
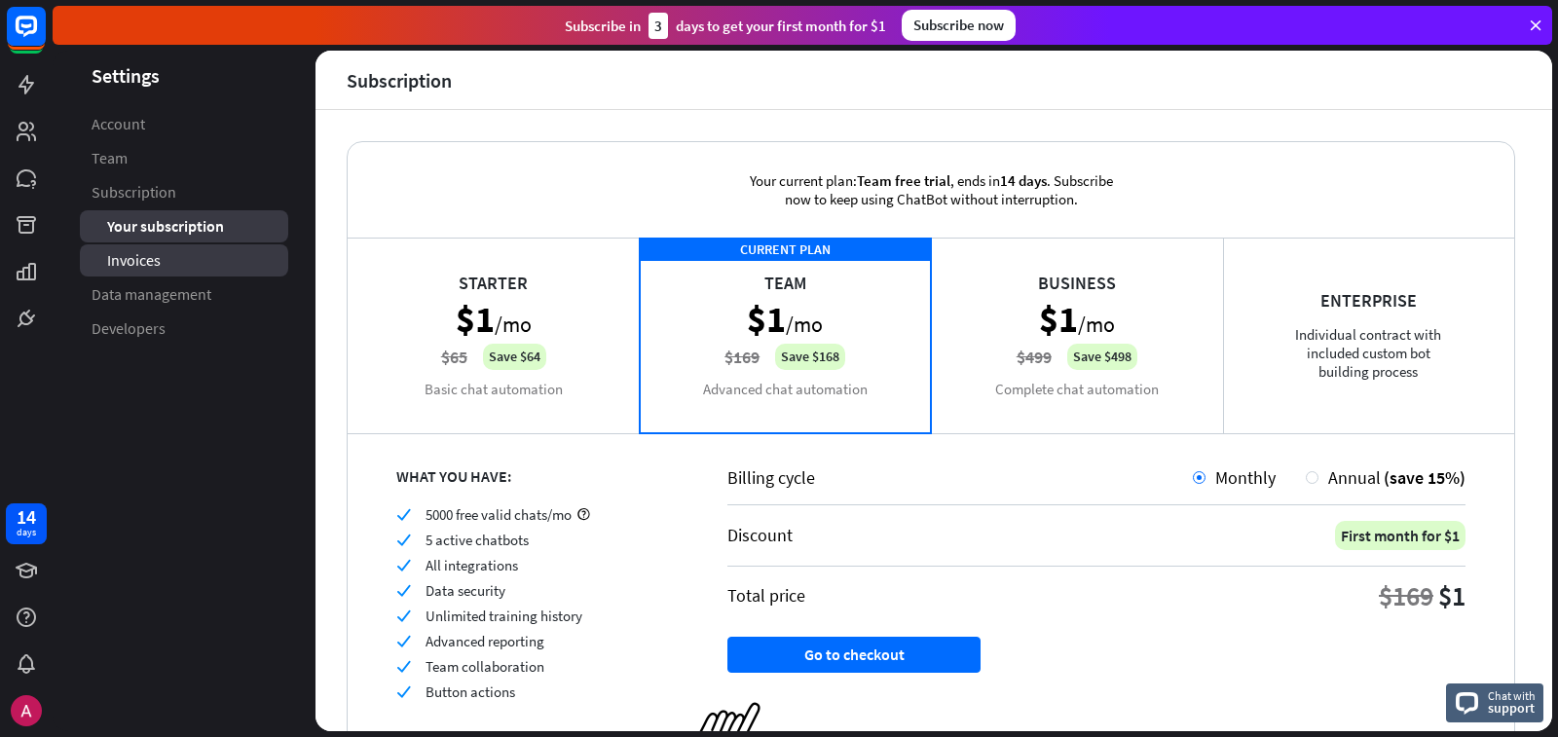
click at [185, 272] on link "Invoices" at bounding box center [184, 260] width 208 height 32
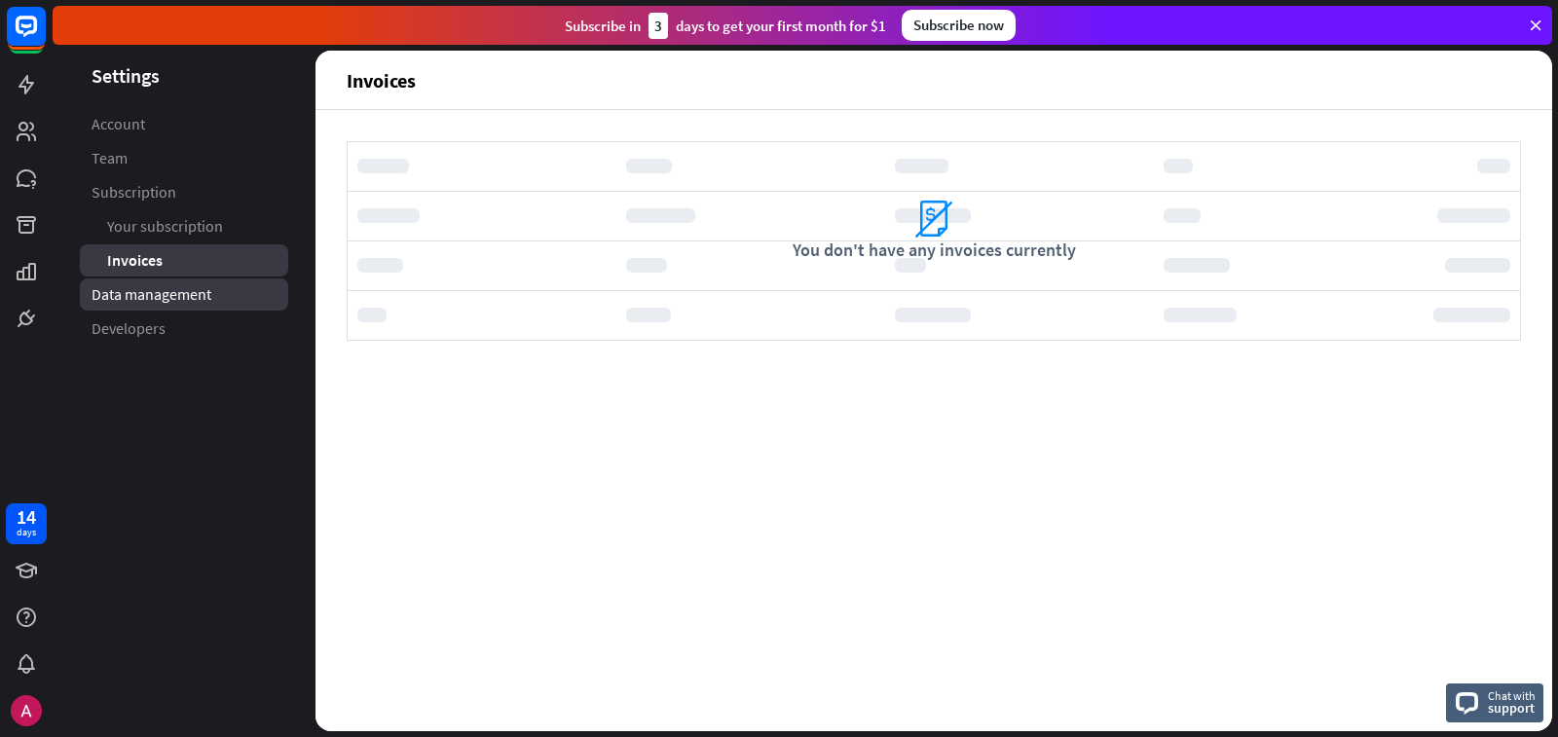
click at [187, 290] on span "Data management" at bounding box center [152, 294] width 120 height 20
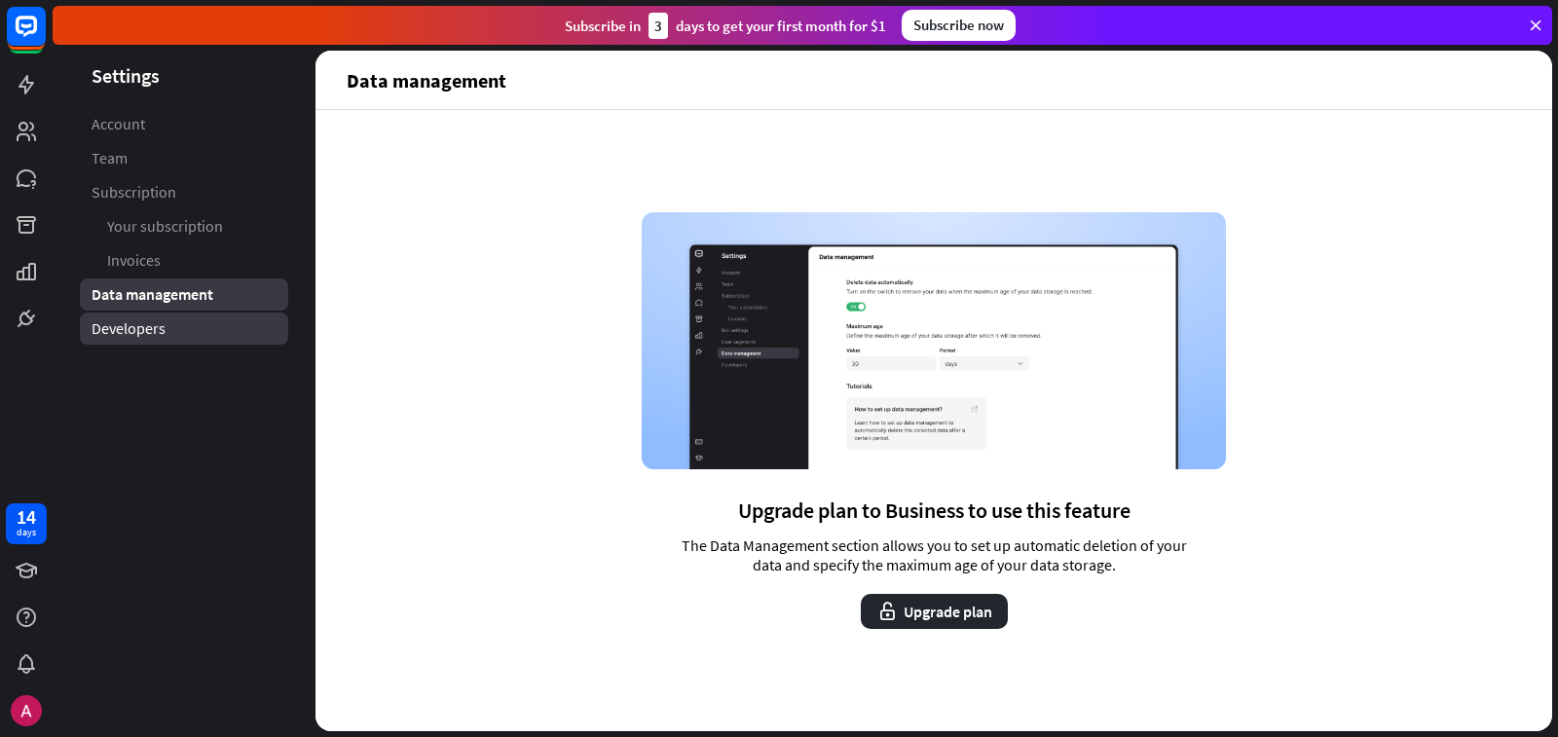
click at [198, 313] on link "Developers" at bounding box center [184, 329] width 208 height 32
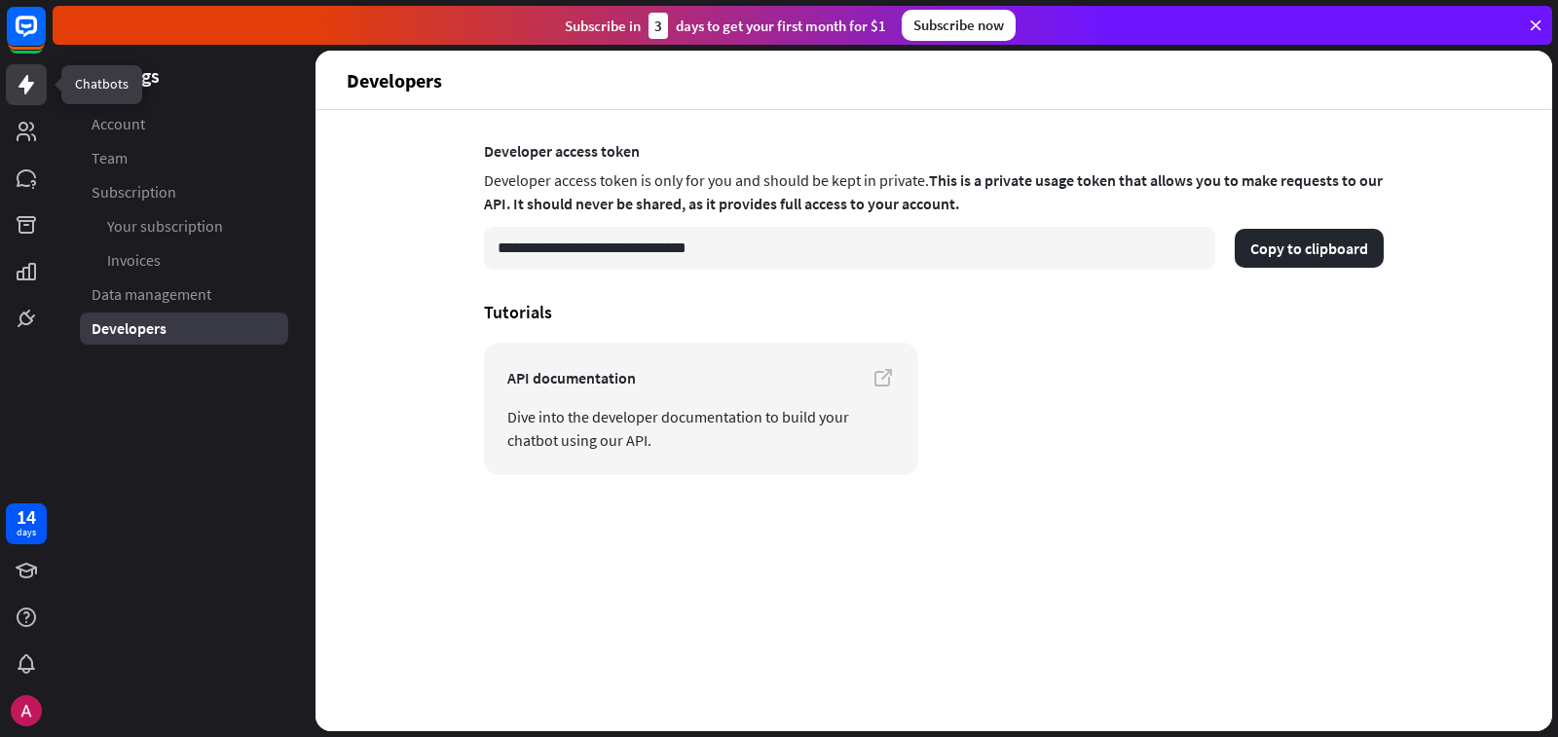
click at [28, 90] on icon at bounding box center [26, 84] width 16 height 19
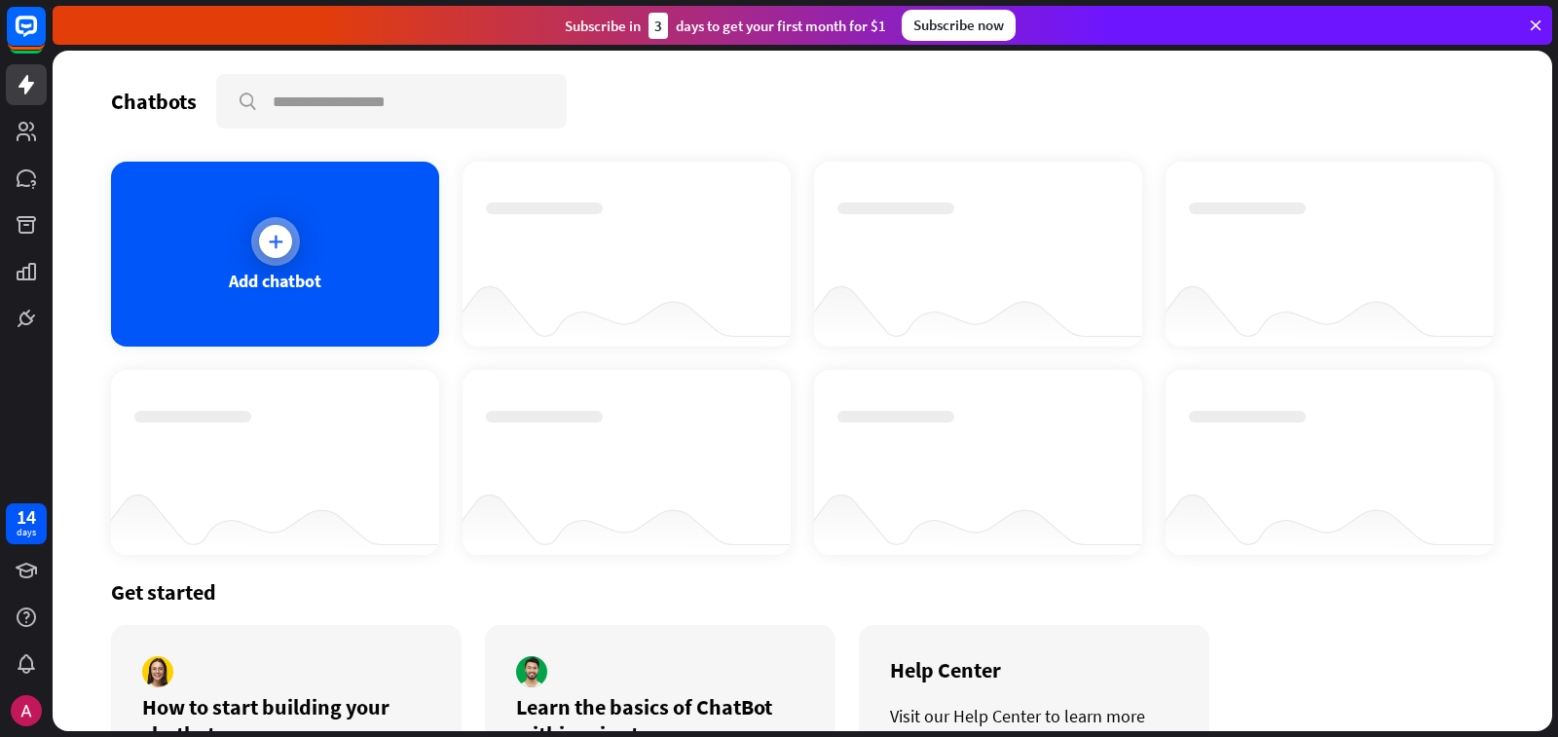
click at [154, 218] on div "Add chatbot" at bounding box center [275, 254] width 328 height 185
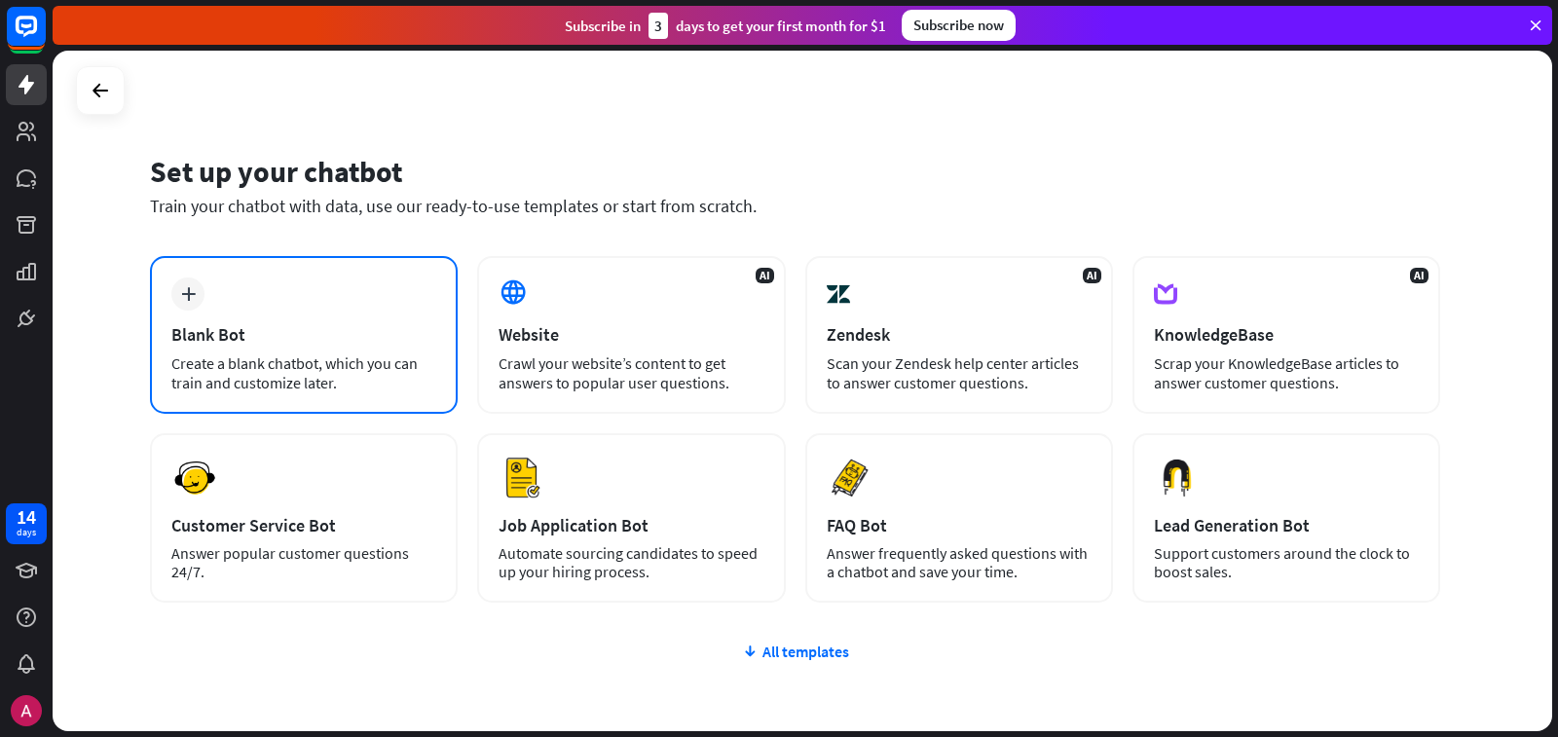
click at [277, 291] on div "plus Blank Bot Create a blank chatbot, which you can train and customize later." at bounding box center [304, 335] width 308 height 158
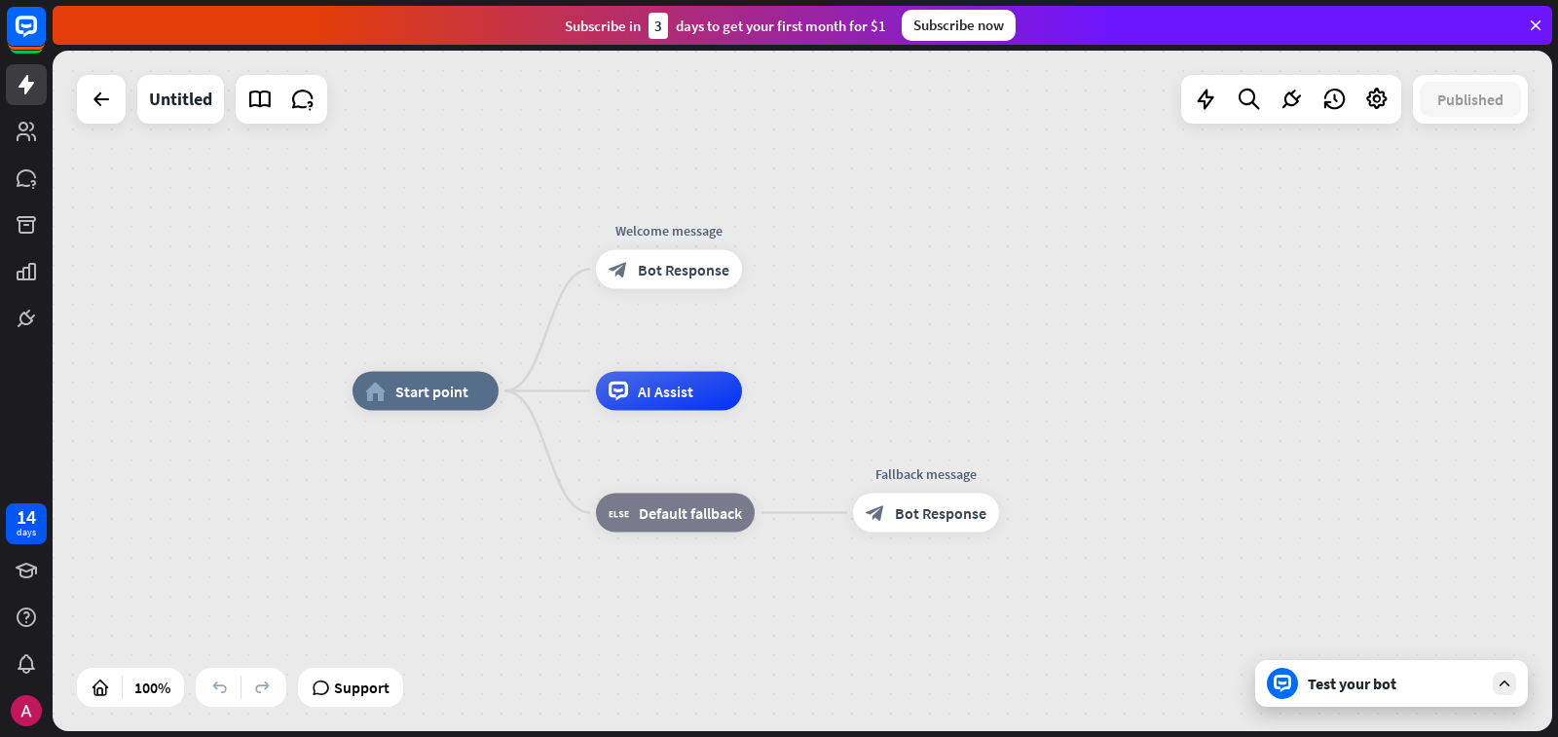
click at [81, 103] on div at bounding box center [101, 99] width 49 height 49
click at [101, 113] on div at bounding box center [101, 99] width 39 height 39
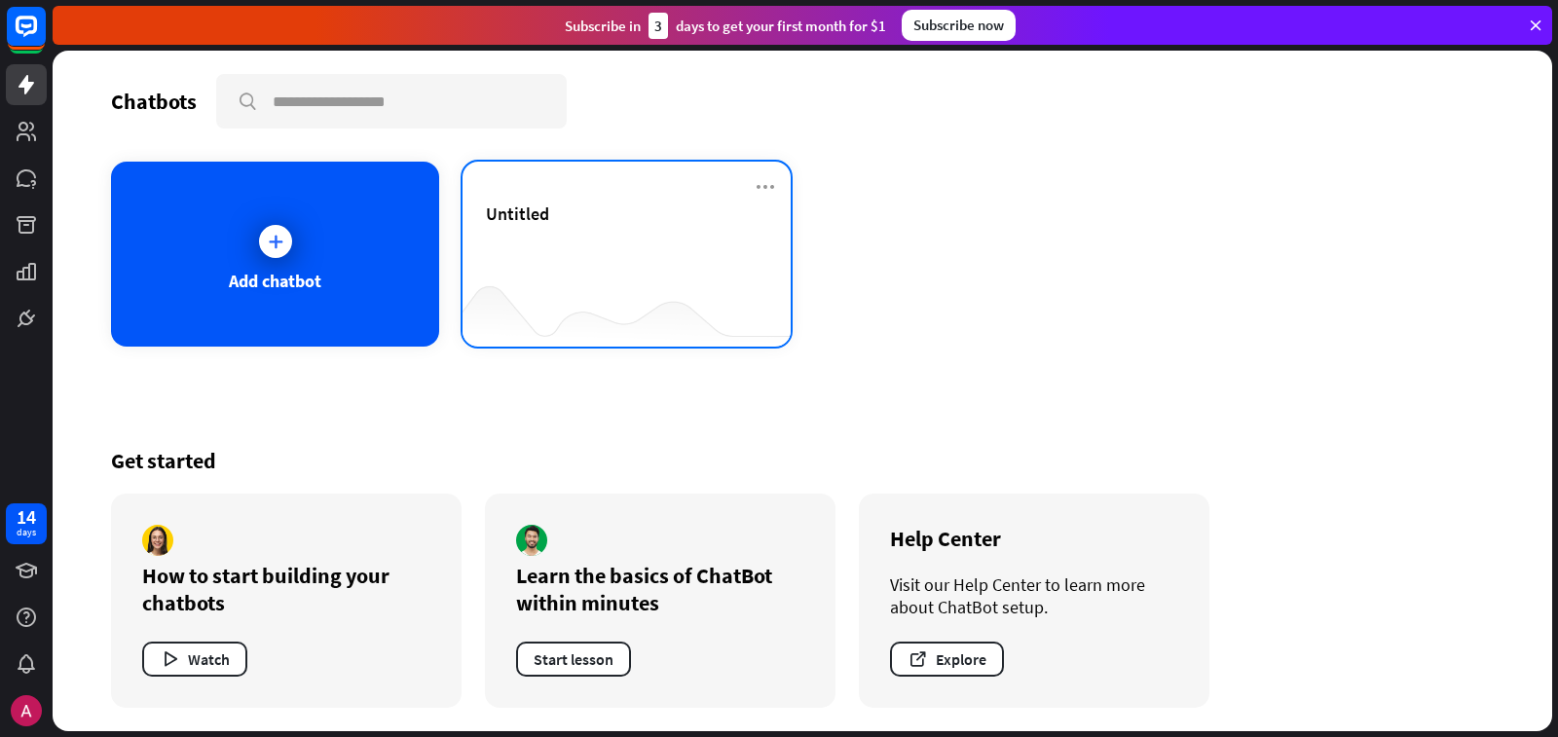
click at [662, 257] on div "Untitled" at bounding box center [626, 237] width 281 height 68
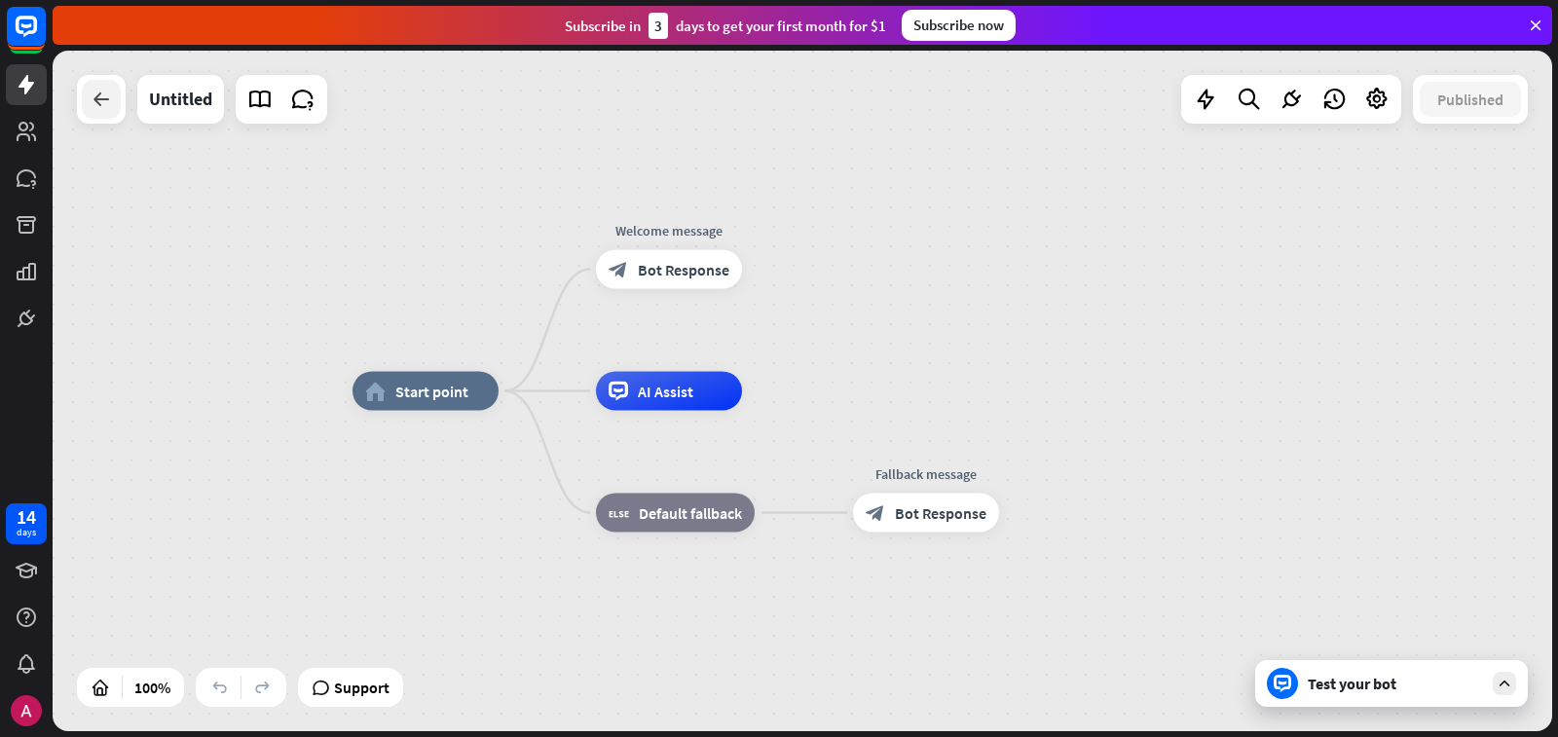
click at [91, 110] on icon at bounding box center [101, 99] width 23 height 23
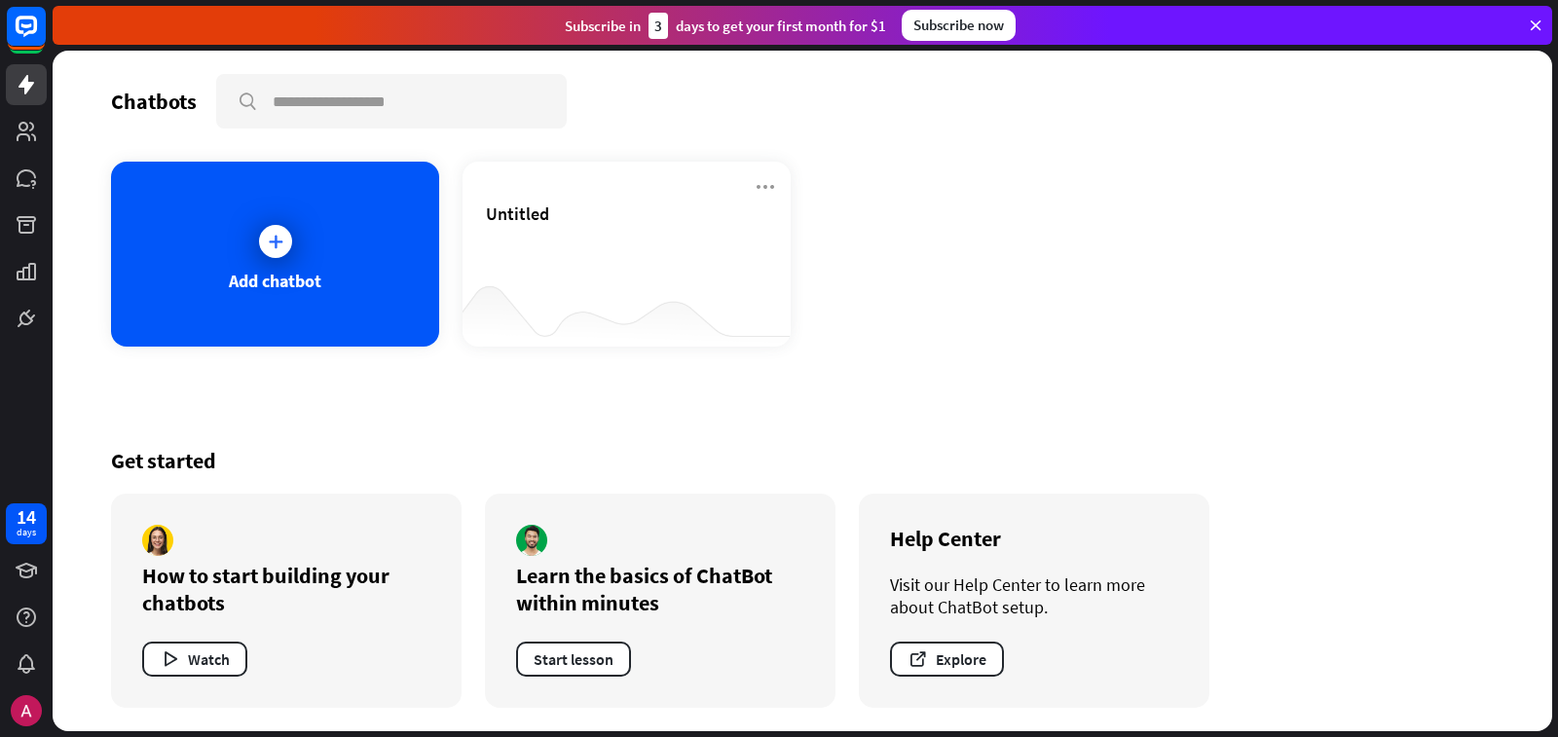
click at [109, 103] on div "Chatbots search Add chatbot Untitled Get started How to start building your cha…" at bounding box center [802, 391] width 1499 height 681
click at [379, 255] on div "Add chatbot" at bounding box center [275, 254] width 328 height 185
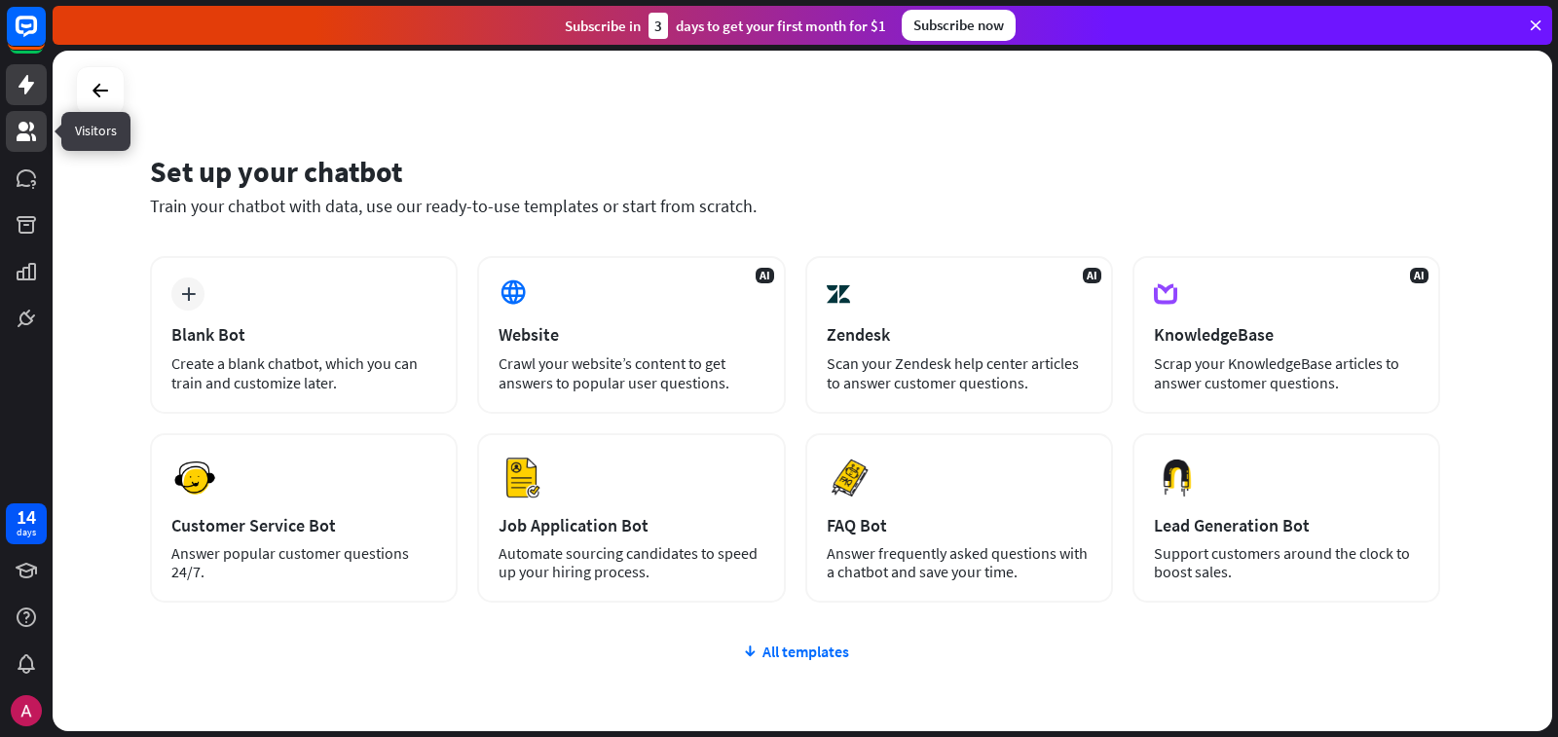
click at [9, 139] on link at bounding box center [26, 131] width 41 height 41
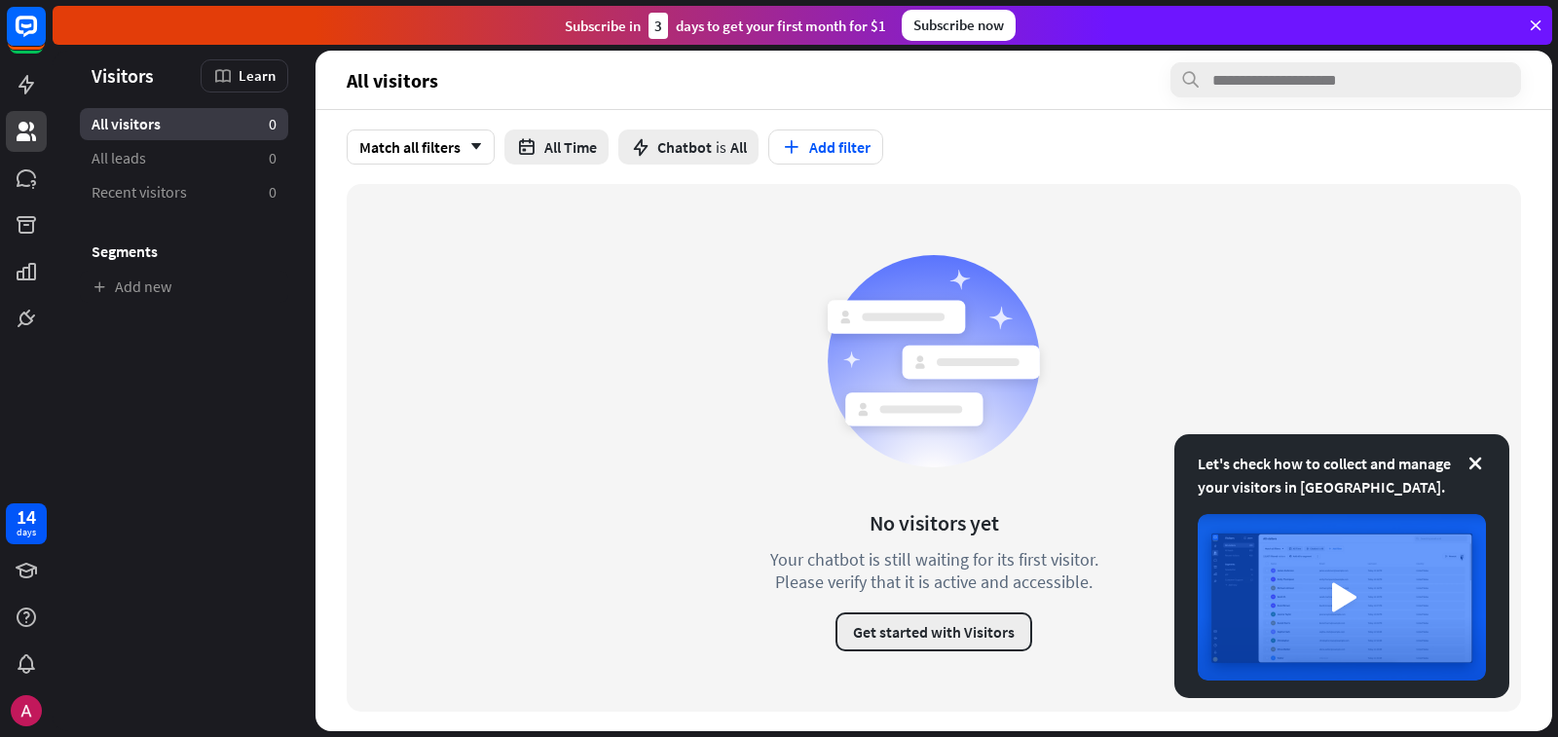
click at [1004, 585] on button "Get started with Visitors" at bounding box center [933, 631] width 197 height 39
click at [930, 585] on div "close" at bounding box center [779, 368] width 1558 height 737
click at [931, 585] on button "Get started with Visitors" at bounding box center [933, 631] width 197 height 39
click at [933, 585] on div "loader" at bounding box center [779, 368] width 1558 height 737
click at [933, 585] on button "Get started with Visitors" at bounding box center [933, 631] width 197 height 39
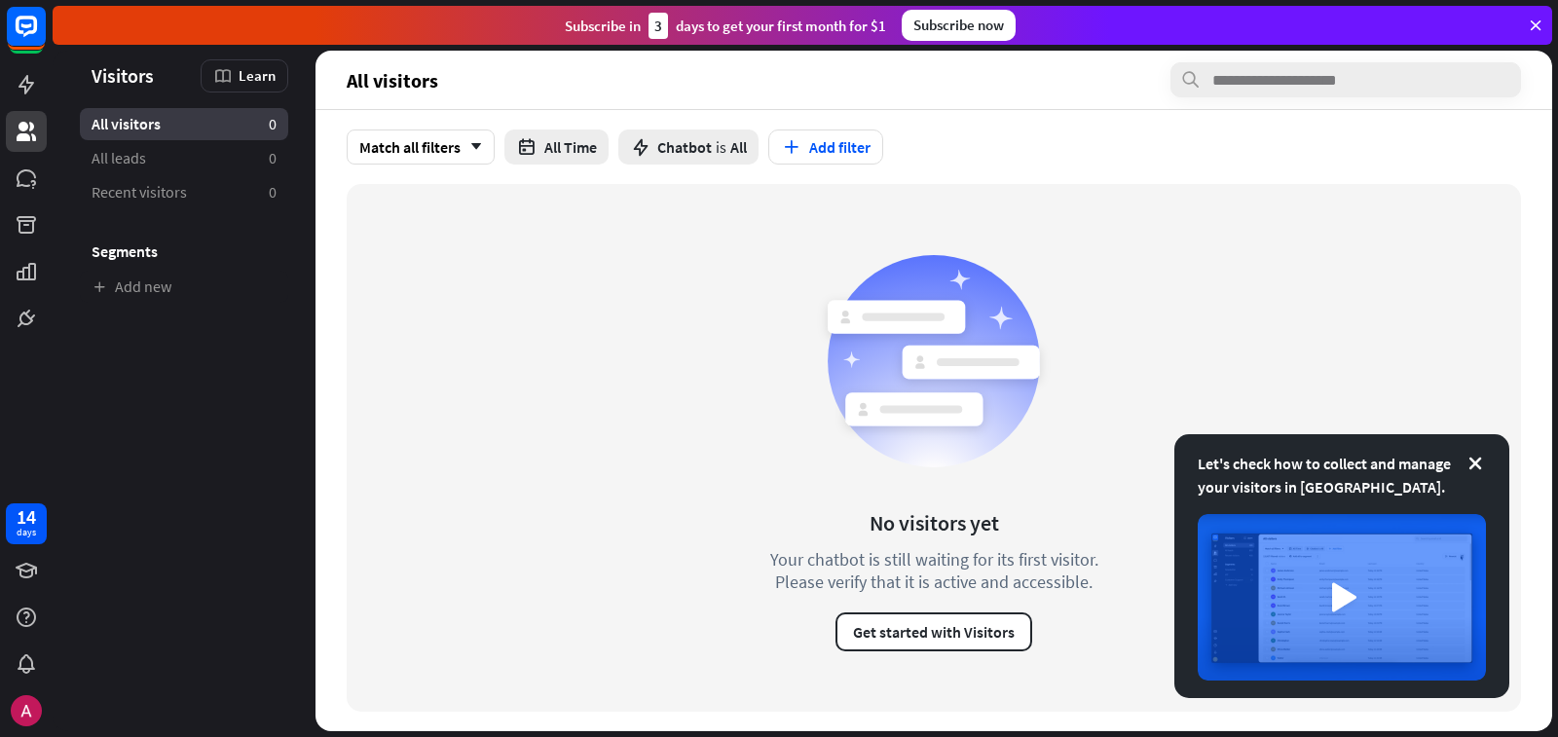
click at [933, 585] on div "loader" at bounding box center [779, 368] width 1558 height 737
click at [933, 585] on button "Get started with Visitors" at bounding box center [933, 631] width 197 height 39
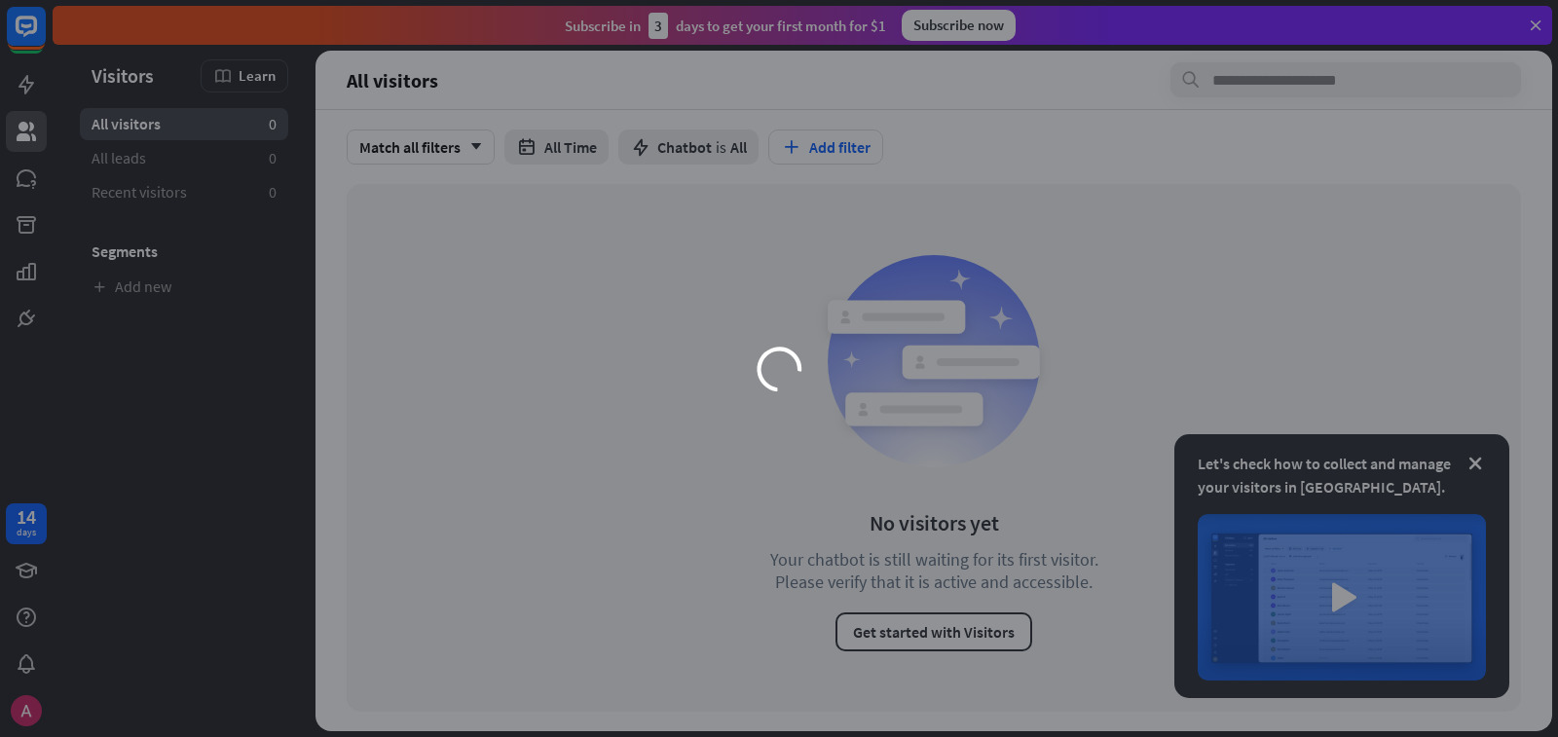
click at [933, 585] on div "loader" at bounding box center [779, 368] width 1558 height 737
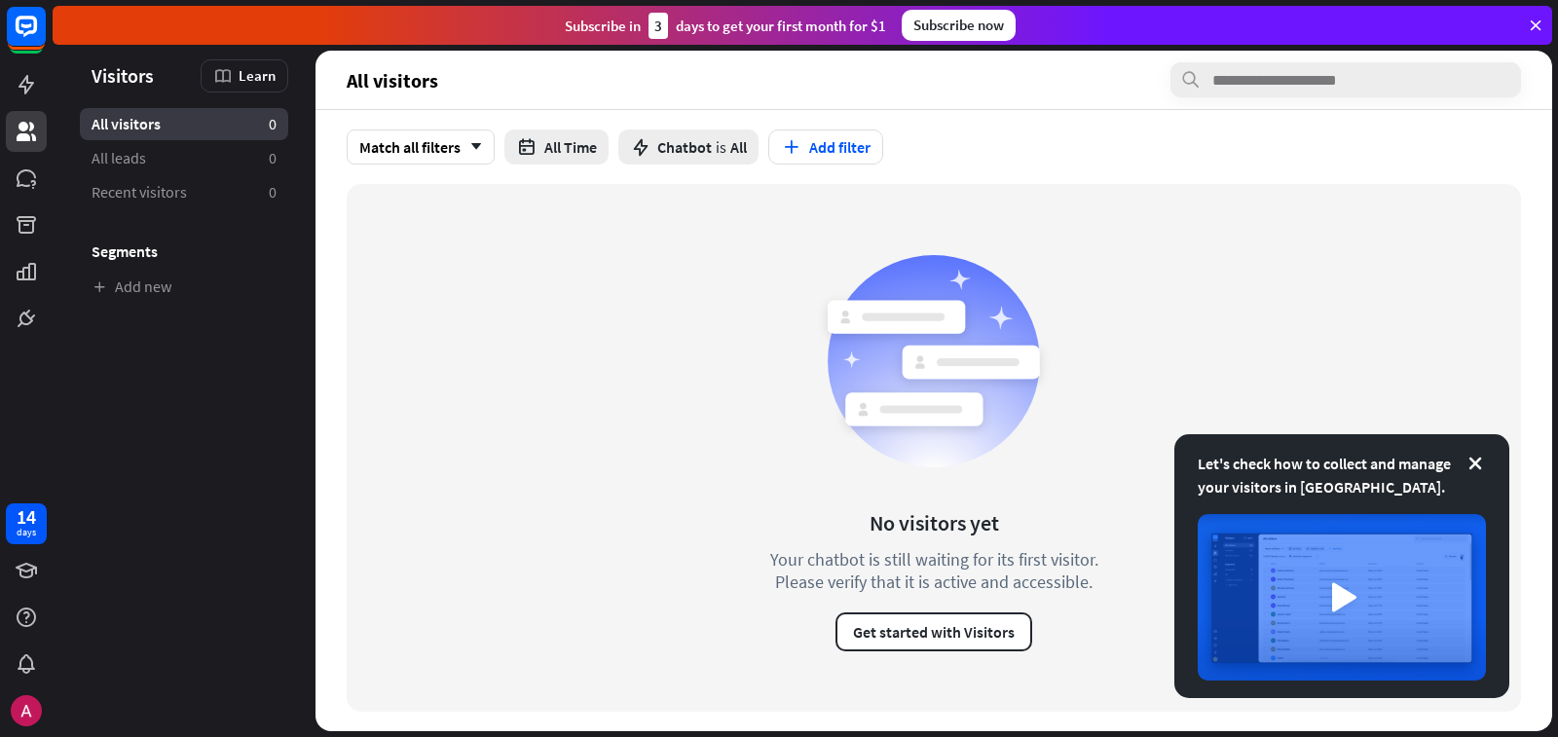
click at [933, 585] on button "Get started with Visitors" at bounding box center [933, 631] width 197 height 39
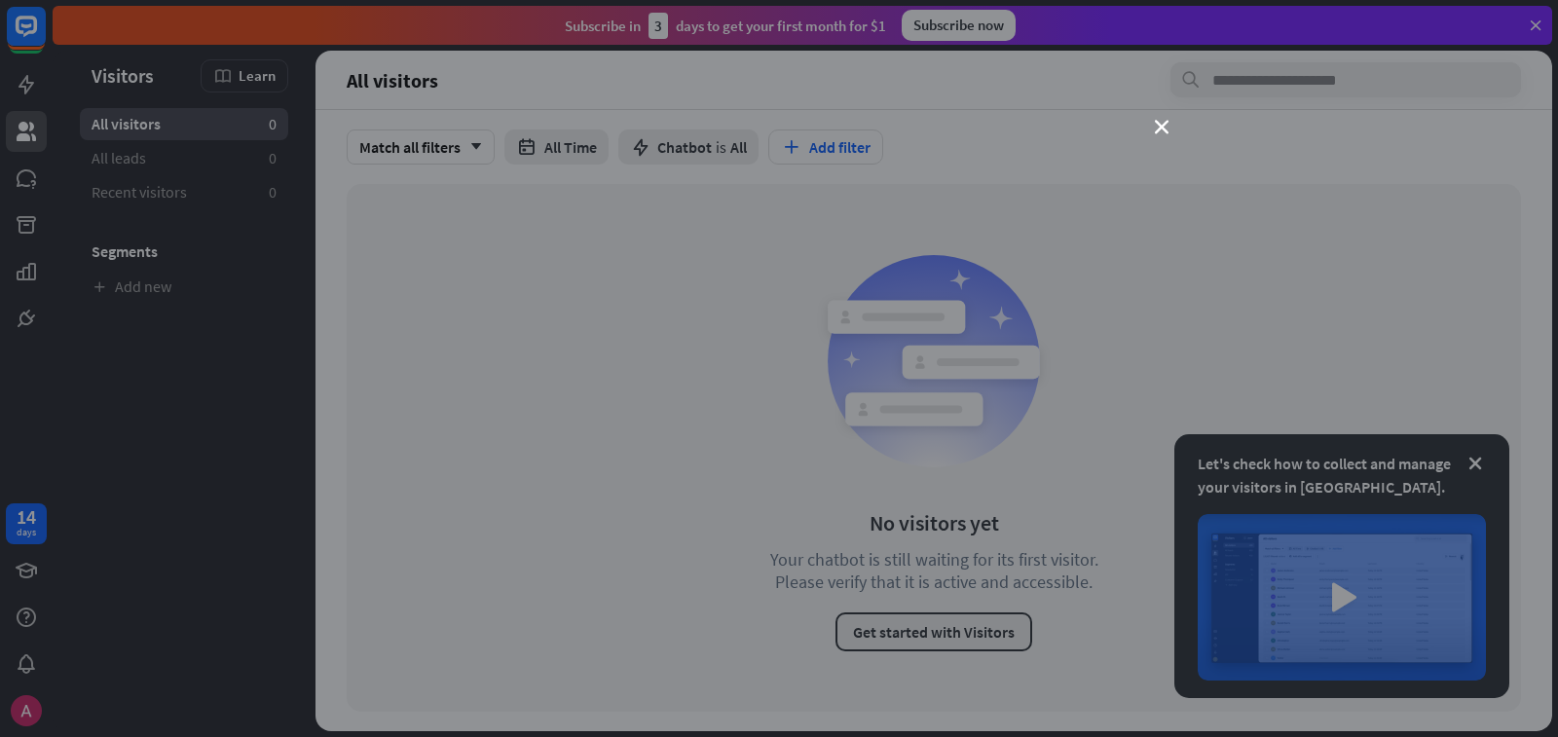
click at [933, 585] on div "close" at bounding box center [779, 368] width 1558 height 737
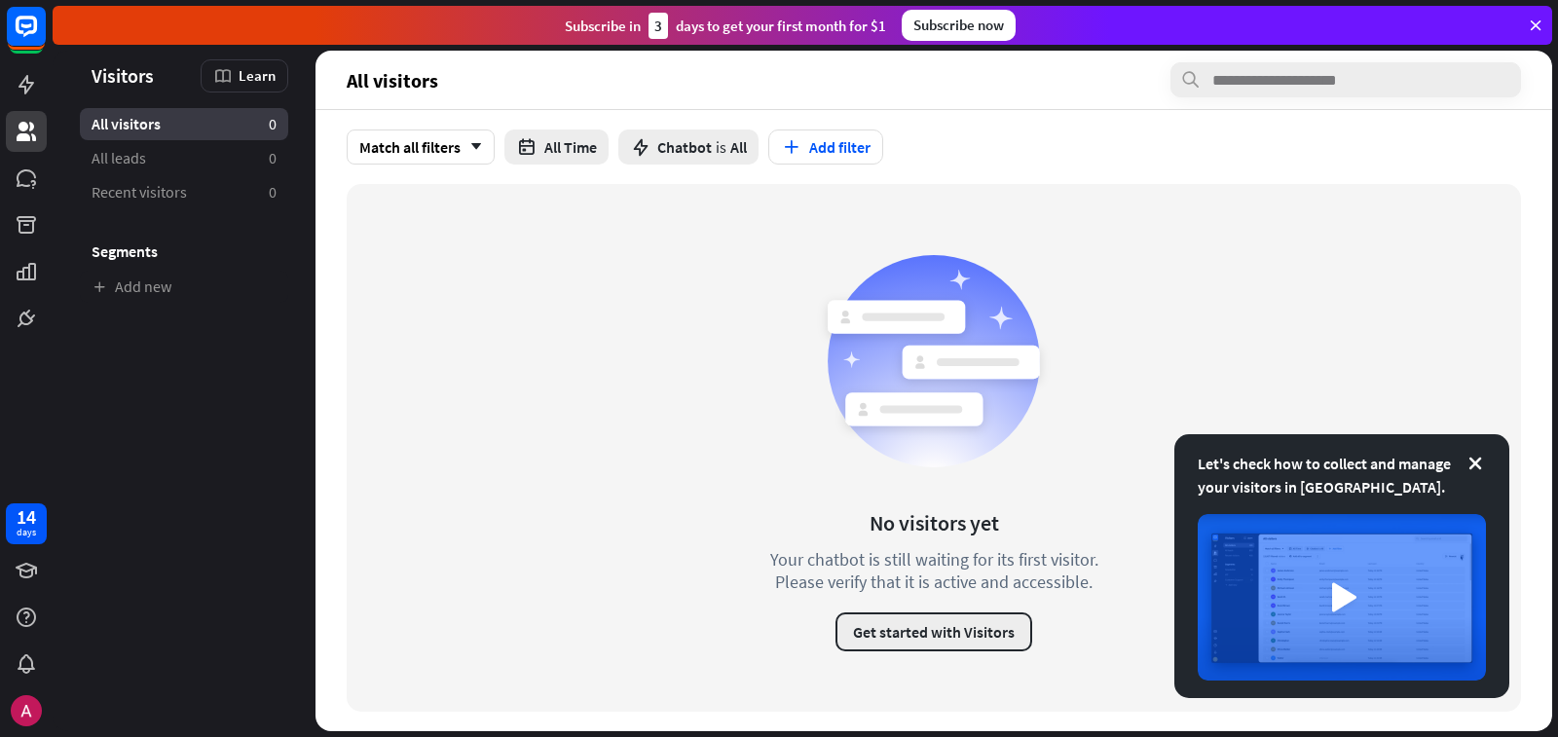
click at [933, 585] on button "Get started with Visitors" at bounding box center [933, 631] width 197 height 39
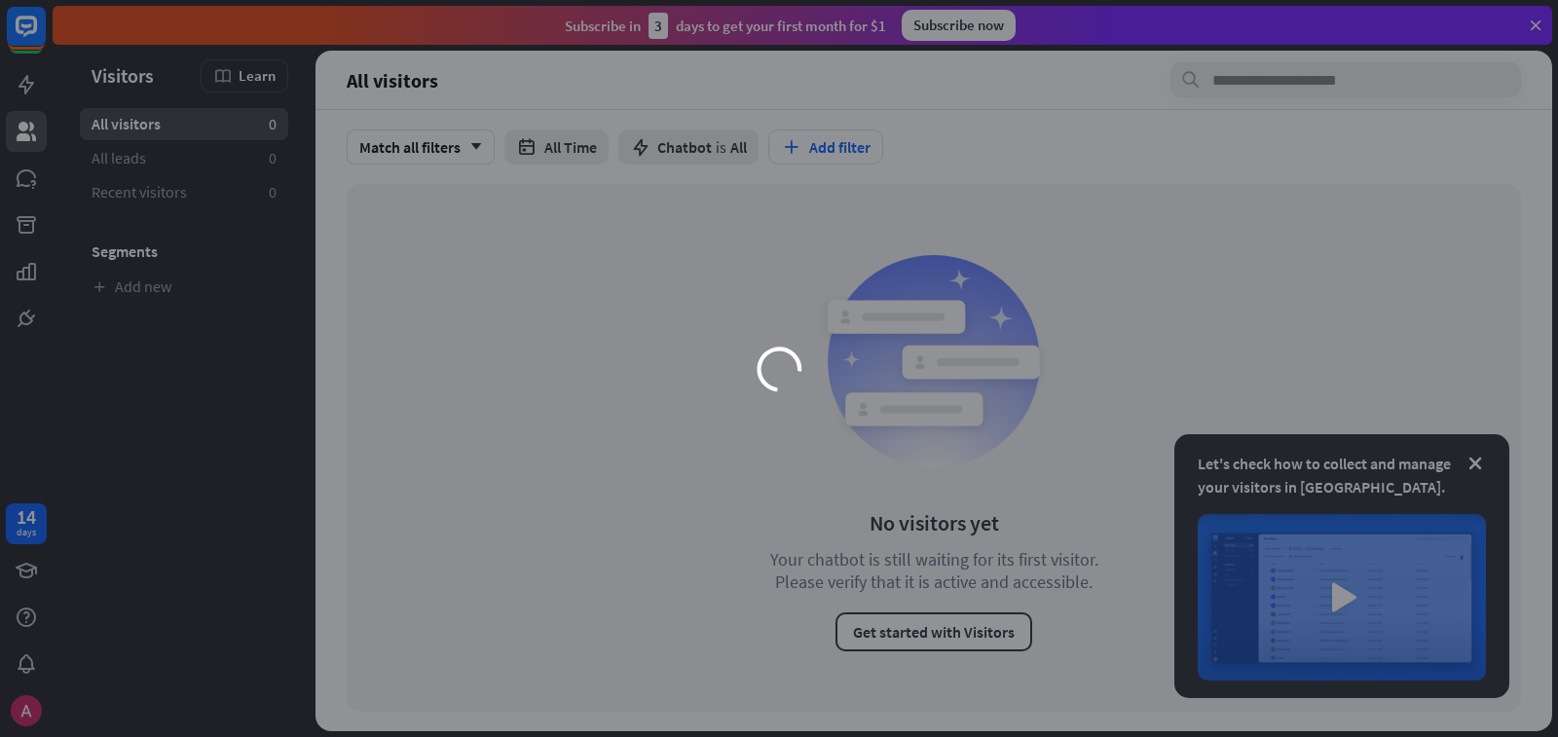
click at [933, 585] on div "loader" at bounding box center [779, 368] width 1558 height 737
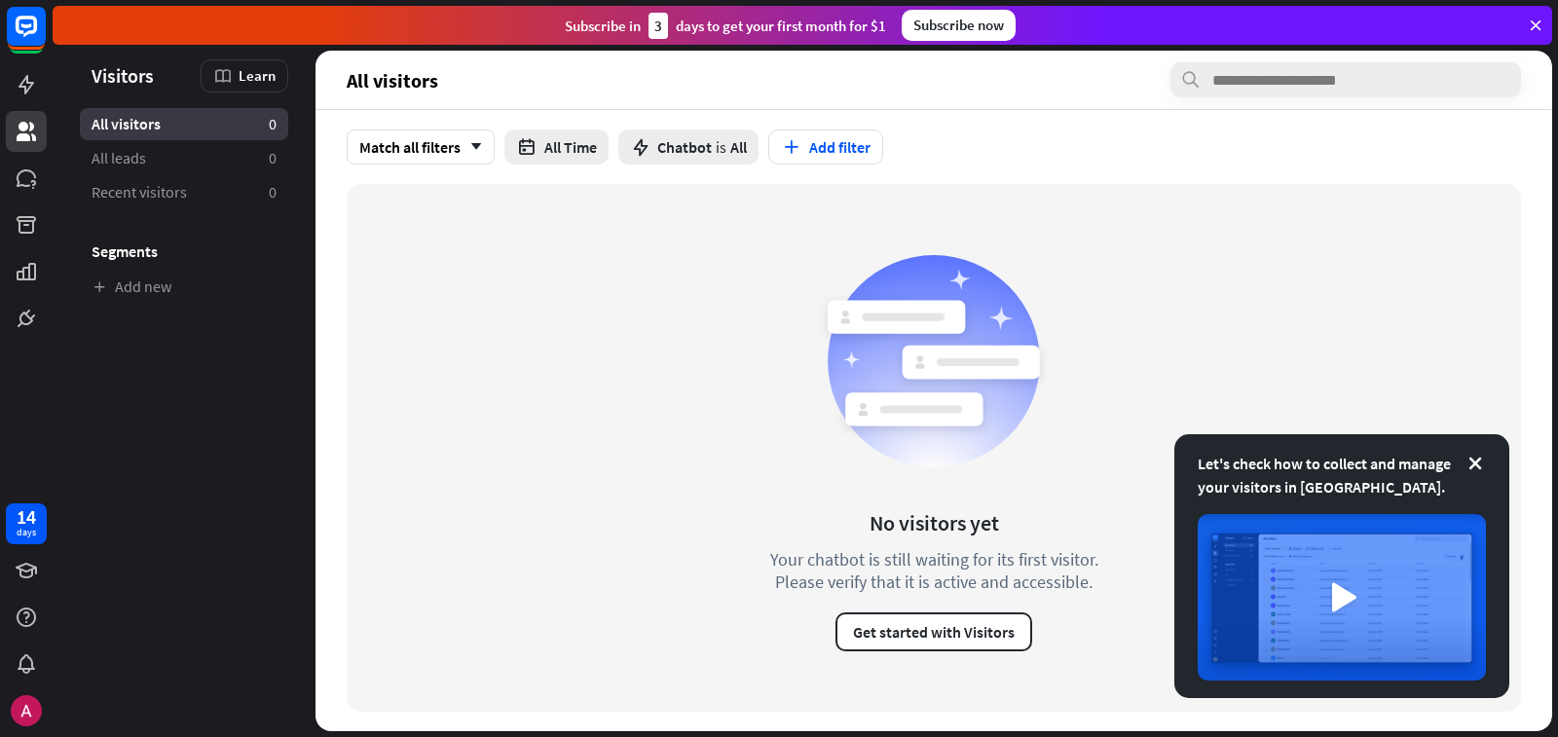
click at [933, 585] on button "Get started with Visitors" at bounding box center [933, 631] width 197 height 39
click at [935, 585] on div "loader" at bounding box center [779, 368] width 1558 height 737
click at [935, 585] on button "Get started with Visitors" at bounding box center [933, 631] width 197 height 39
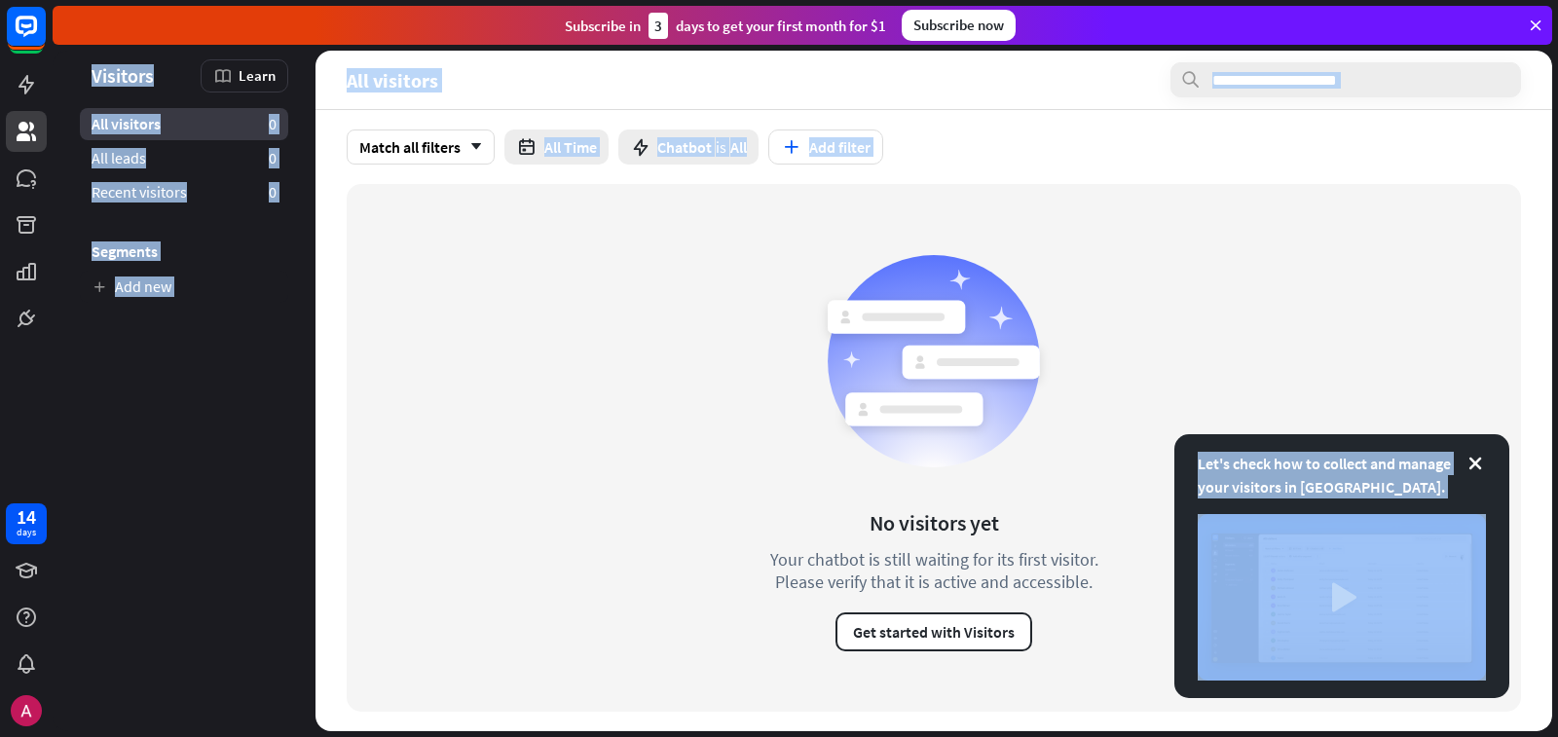
drag, startPoint x: 934, startPoint y: 635, endPoint x: 830, endPoint y: 416, distance: 242.1
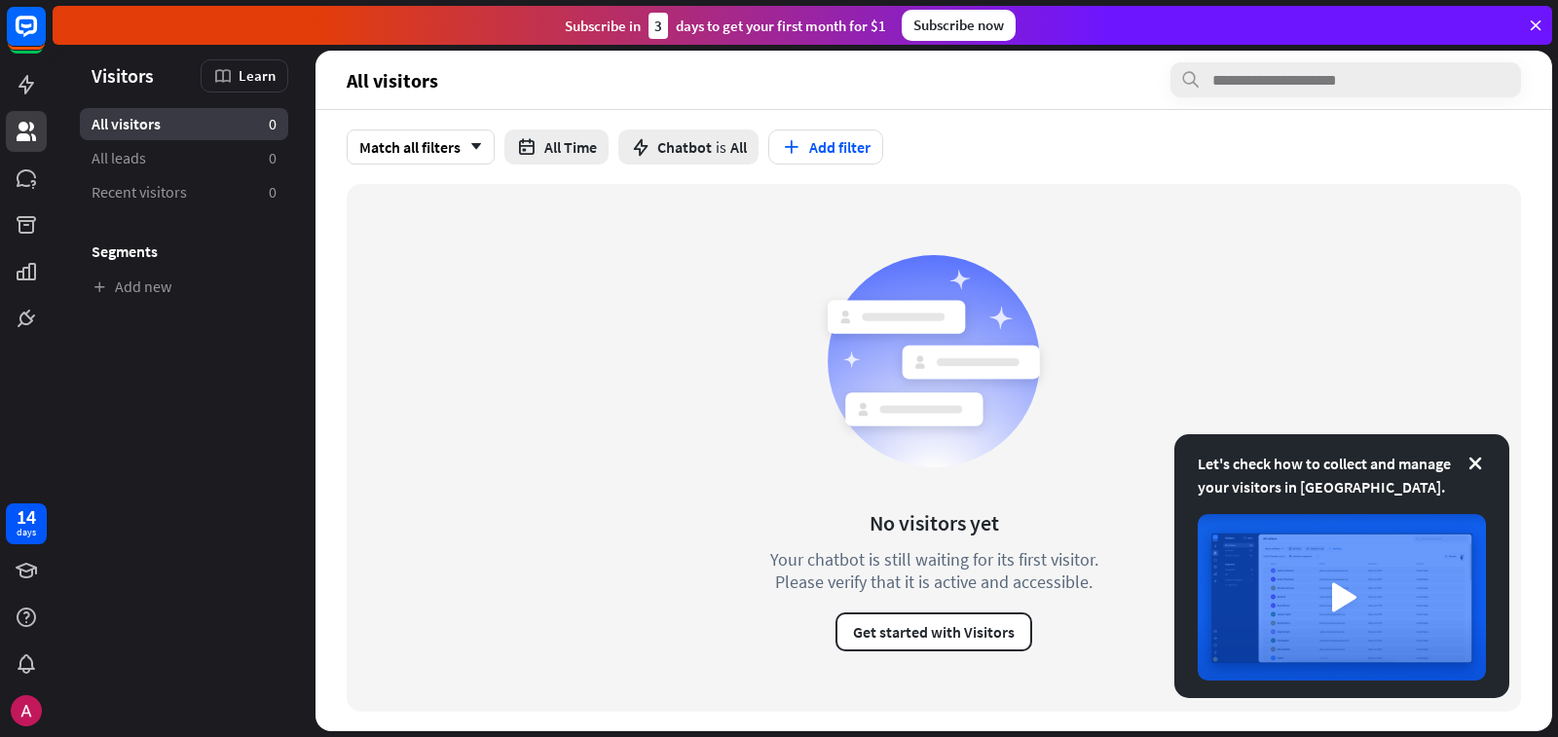
click at [47, 32] on div at bounding box center [26, 169] width 53 height 339
click at [36, 30] on icon at bounding box center [26, 26] width 23 height 23
click at [36, 30] on div at bounding box center [26, 32] width 41 height 53
click at [36, 31] on icon at bounding box center [26, 26] width 23 height 23
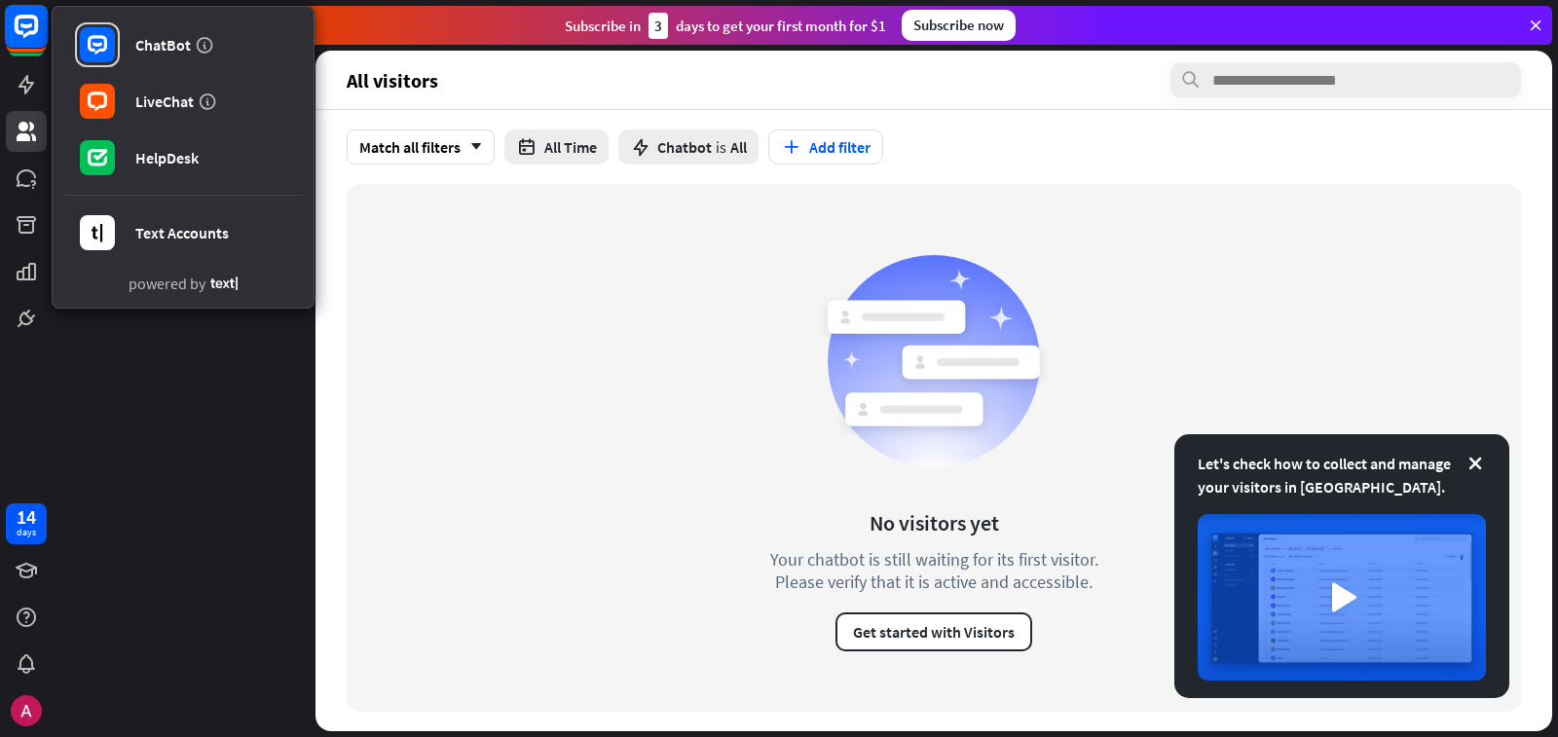
click at [36, 31] on div "ChatBot LiveChat HelpDesk Text Accounts powered by" at bounding box center [26, 32] width 41 height 53
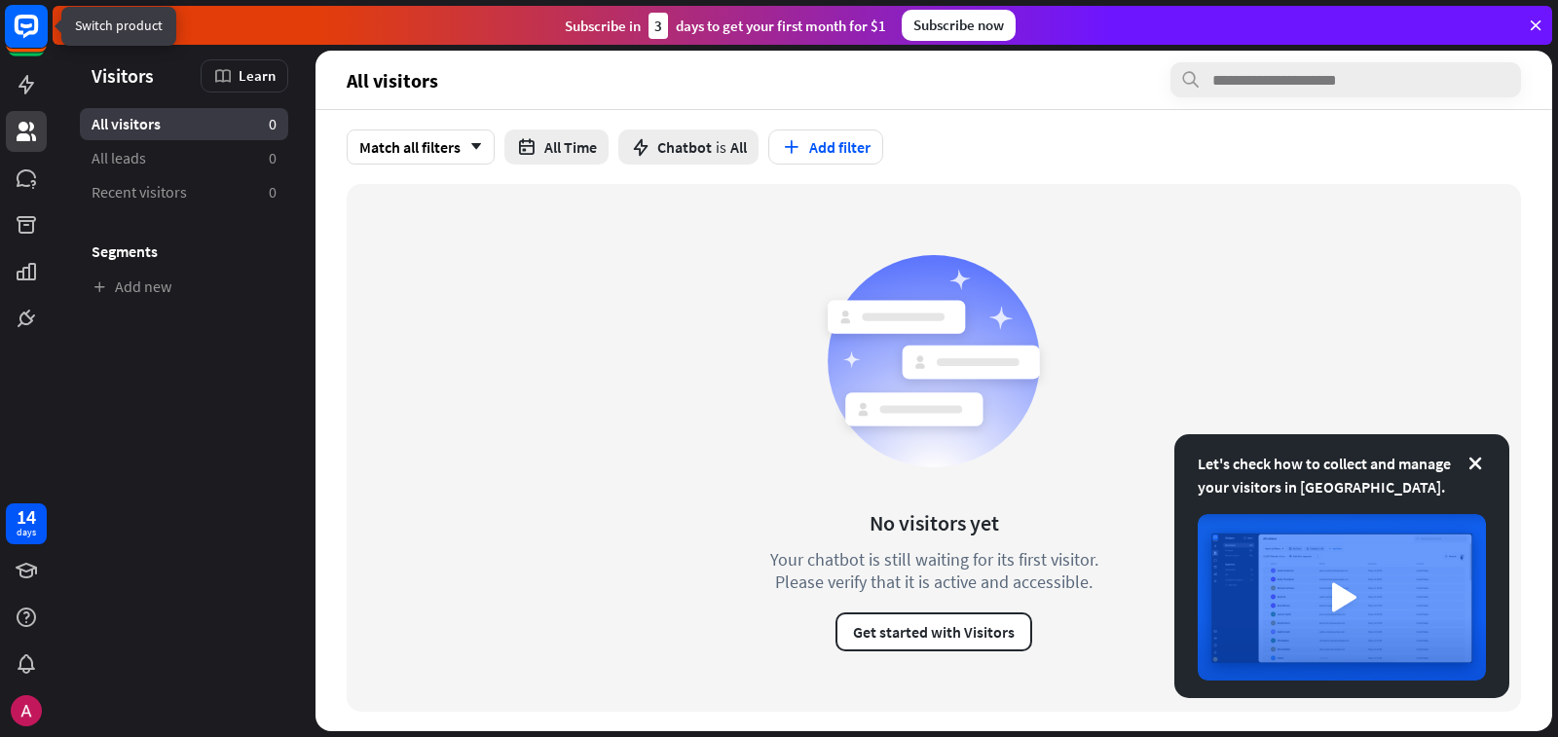
click at [36, 31] on icon at bounding box center [26, 26] width 23 height 23
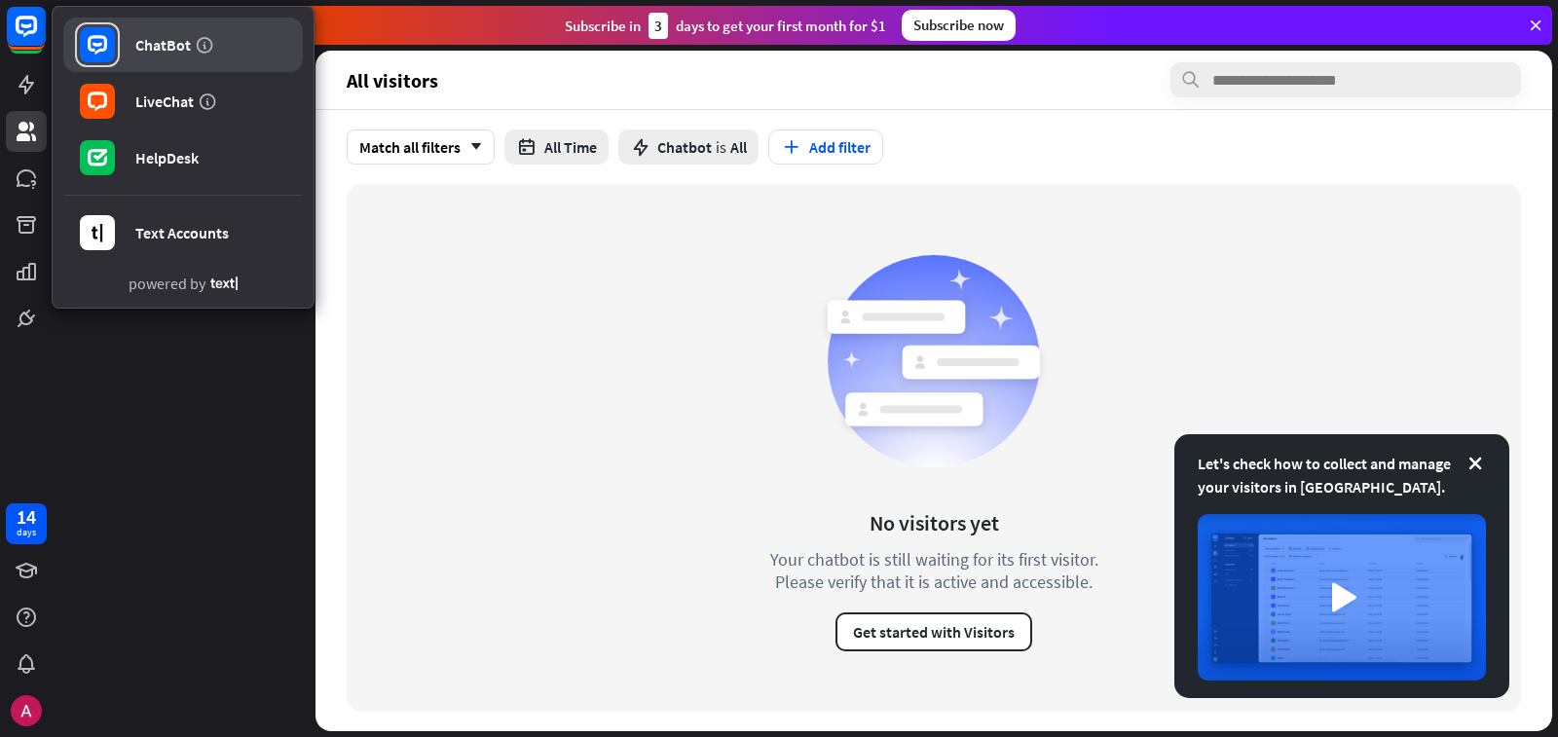
click at [79, 43] on div at bounding box center [97, 44] width 45 height 45
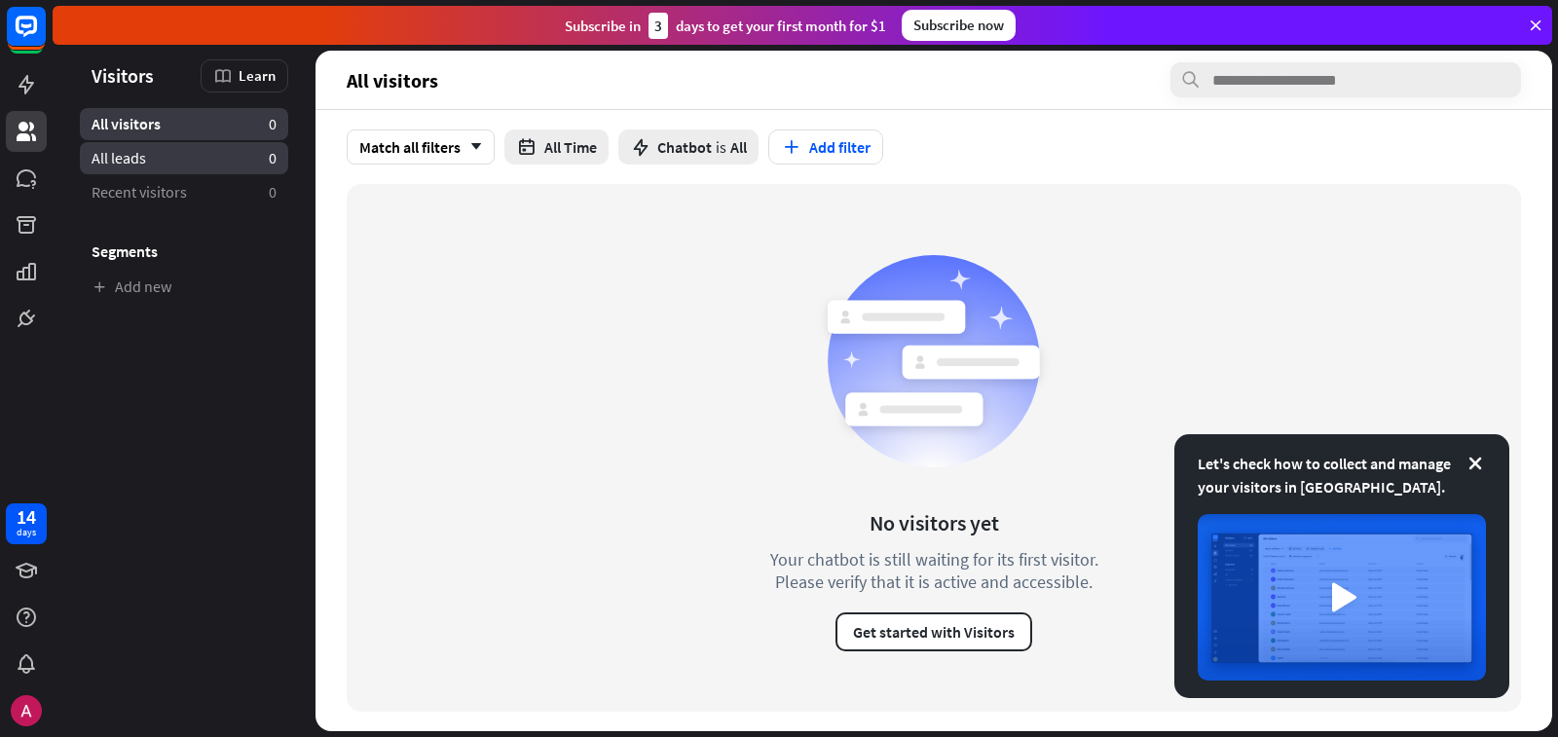
click at [93, 157] on span "All leads" at bounding box center [119, 158] width 55 height 20
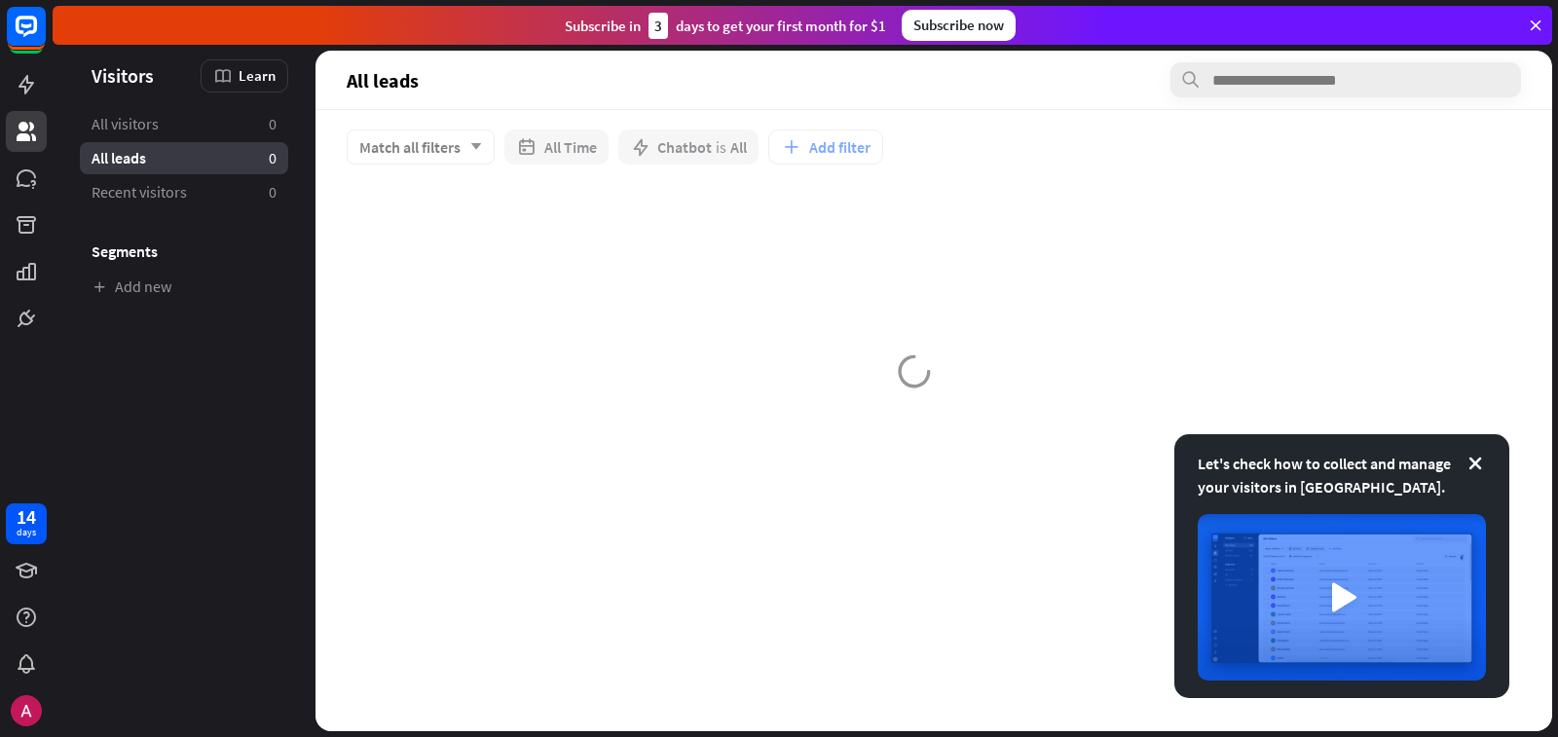
click at [148, 249] on h3 "Segments" at bounding box center [184, 250] width 208 height 19
